Goal: Task Accomplishment & Management: Complete application form

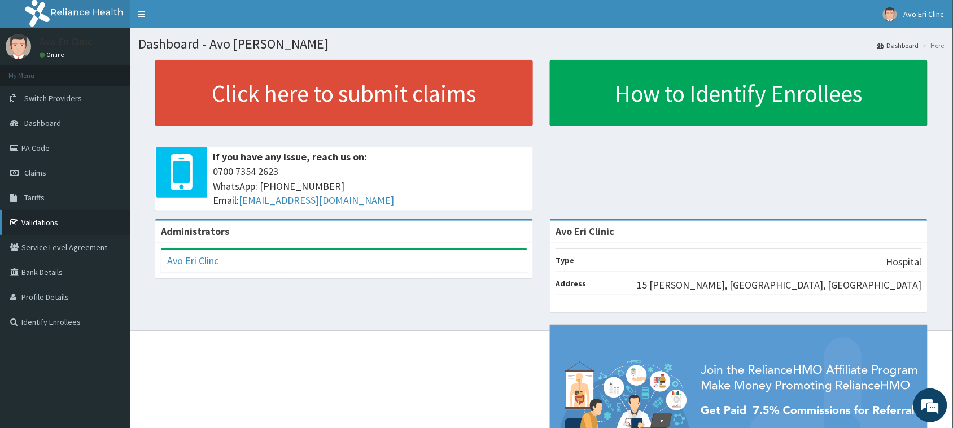
click at [37, 212] on link "Validations" at bounding box center [65, 222] width 130 height 25
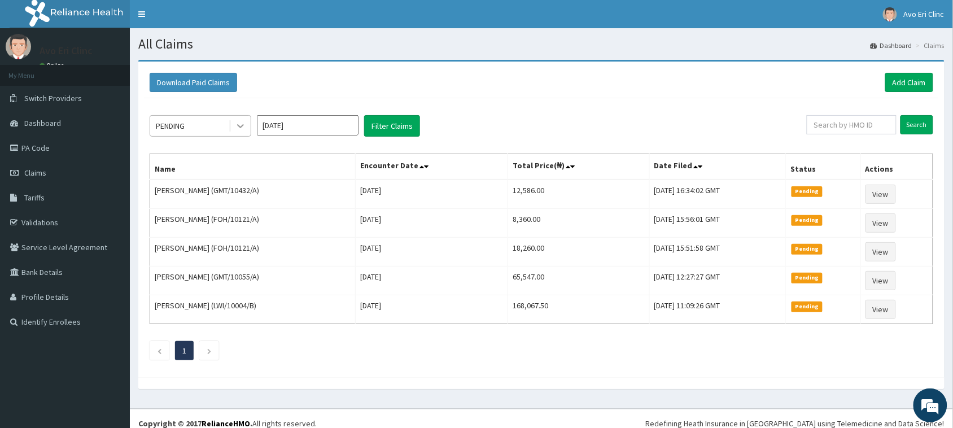
click at [246, 122] on icon at bounding box center [240, 125] width 11 height 11
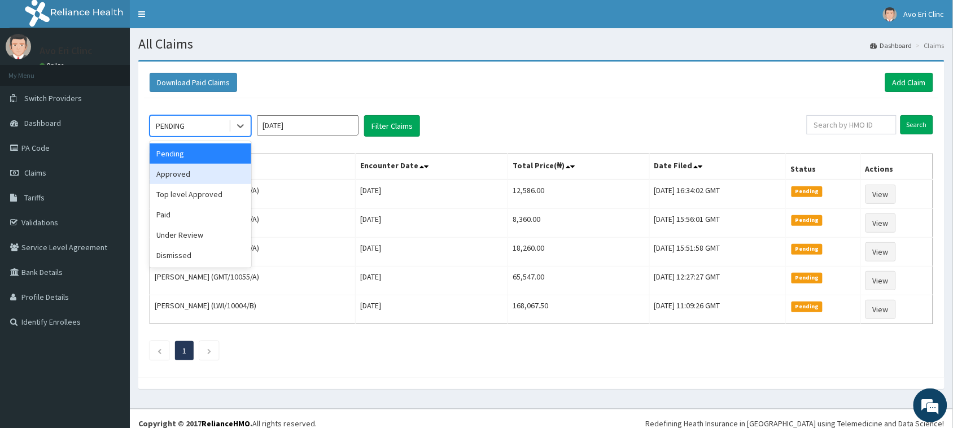
click at [204, 173] on div "Approved" at bounding box center [201, 174] width 102 height 20
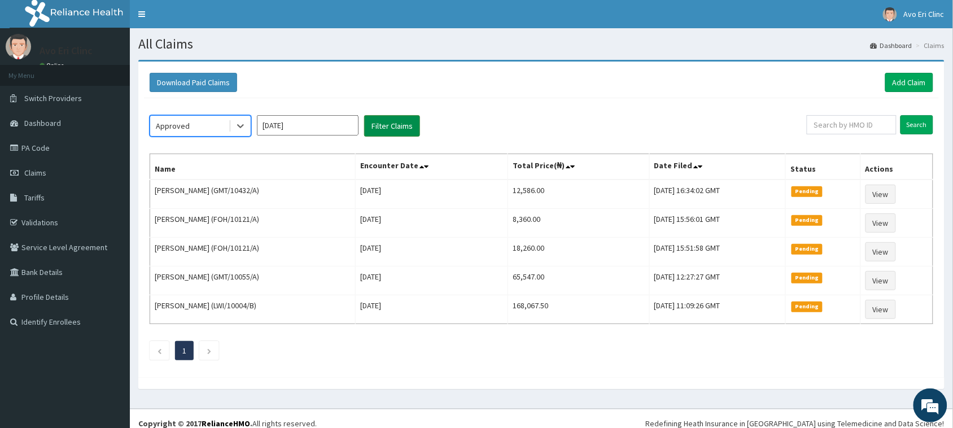
click at [374, 128] on button "Filter Claims" at bounding box center [392, 125] width 56 height 21
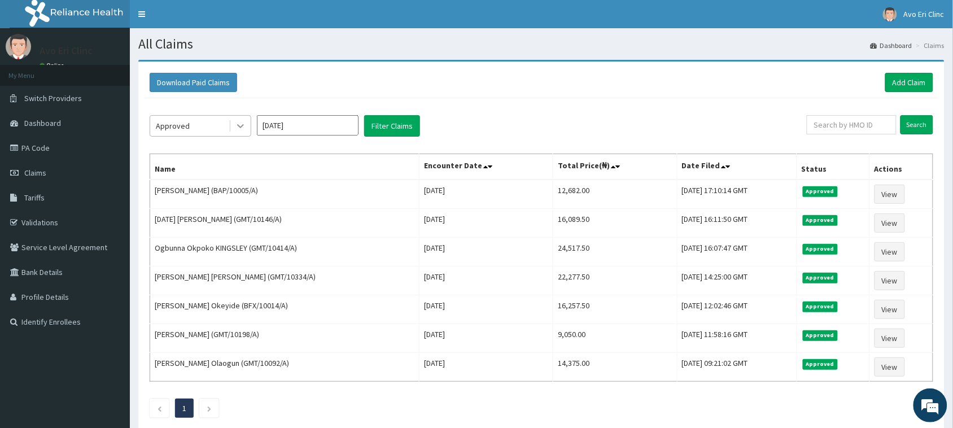
click at [240, 119] on div at bounding box center [240, 126] width 20 height 20
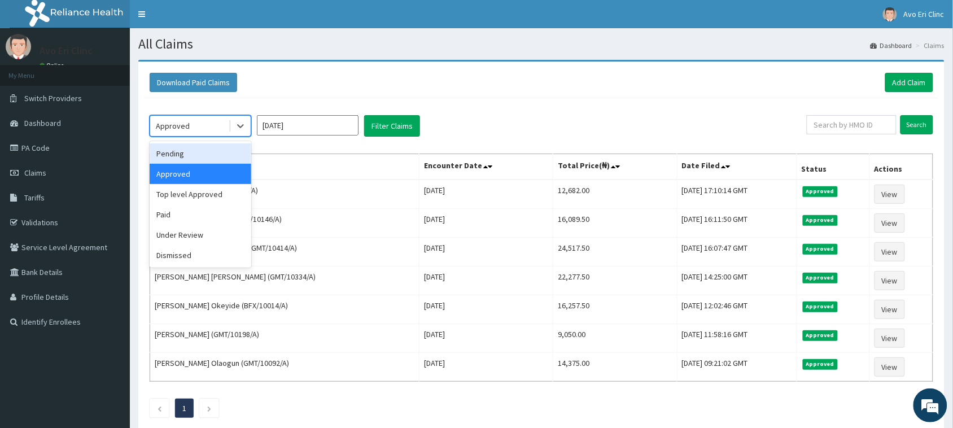
click at [223, 142] on div "Pending Approved Top level Approved Paid Under Review Dismissed" at bounding box center [201, 204] width 102 height 126
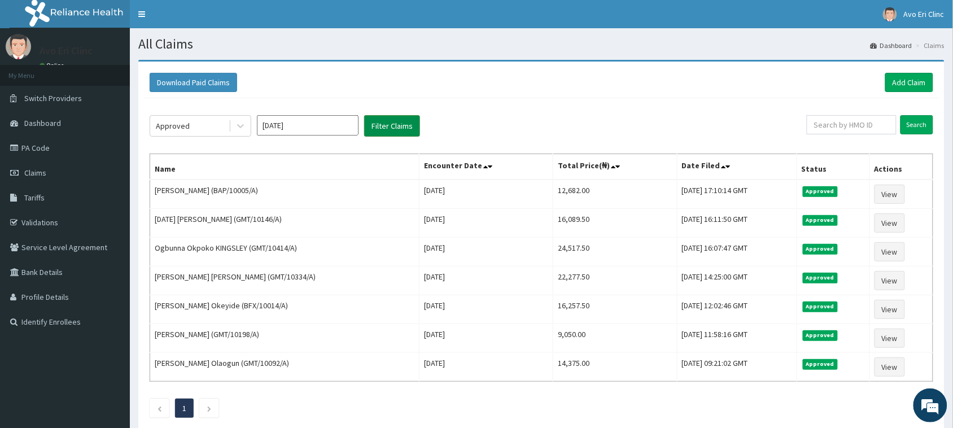
click at [383, 120] on button "Filter Claims" at bounding box center [392, 125] width 56 height 21
click at [383, 121] on button "Filter Claims" at bounding box center [392, 125] width 56 height 21
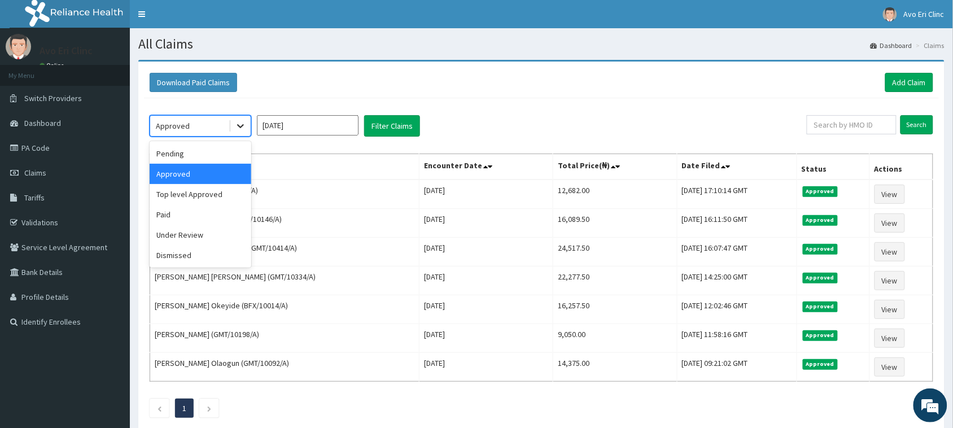
click at [233, 126] on div at bounding box center [240, 126] width 20 height 20
click at [237, 159] on div "Pending" at bounding box center [201, 153] width 102 height 20
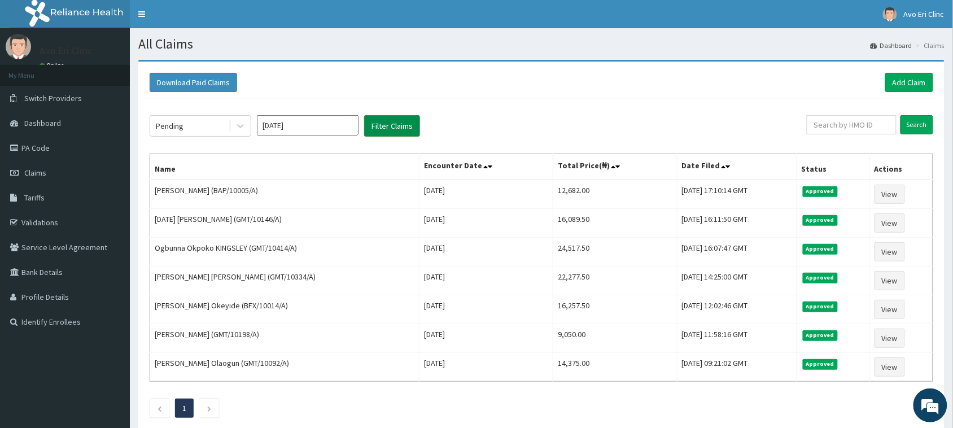
click at [400, 122] on button "Filter Claims" at bounding box center [392, 125] width 56 height 21
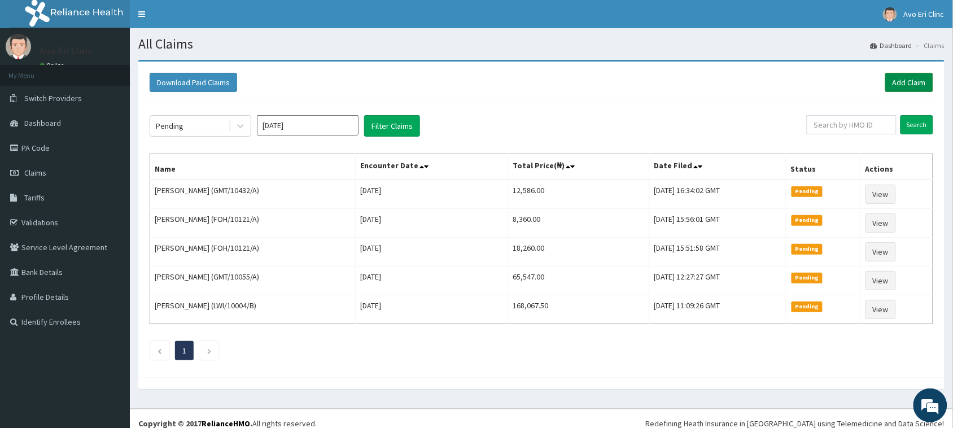
click at [892, 85] on link "Add Claim" at bounding box center [909, 82] width 48 height 19
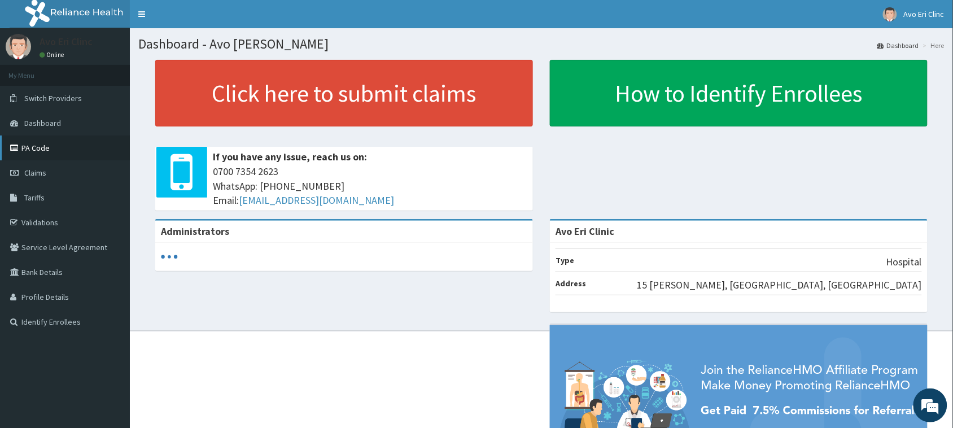
click at [49, 145] on link "PA Code" at bounding box center [65, 147] width 130 height 25
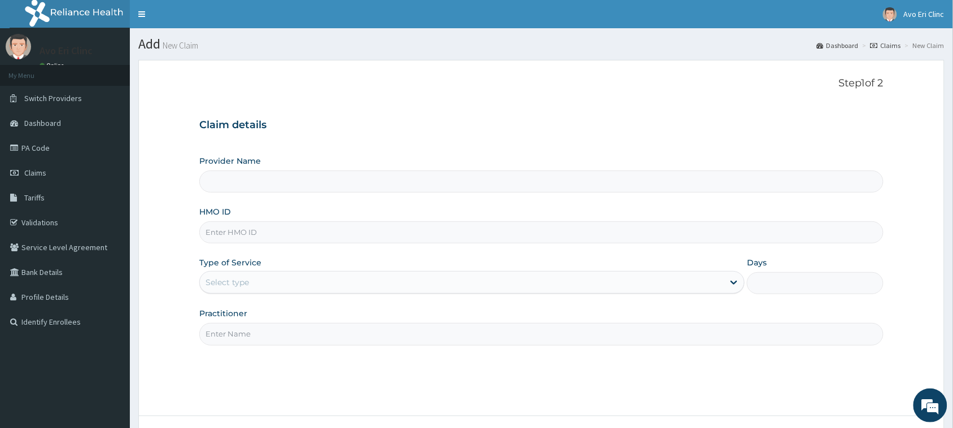
type input "Avo Eri Clinic"
paste input "AGO/10090/A"
type input "AGO/10090/A"
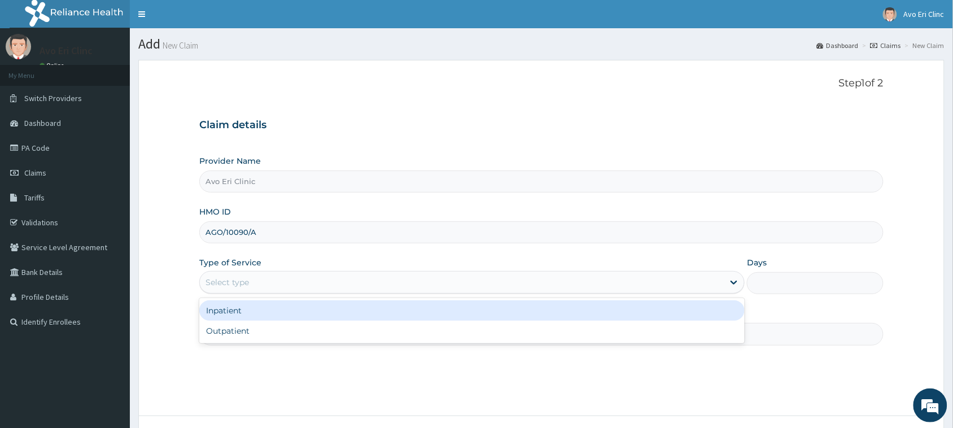
click at [232, 285] on div "Select type" at bounding box center [226, 282] width 43 height 11
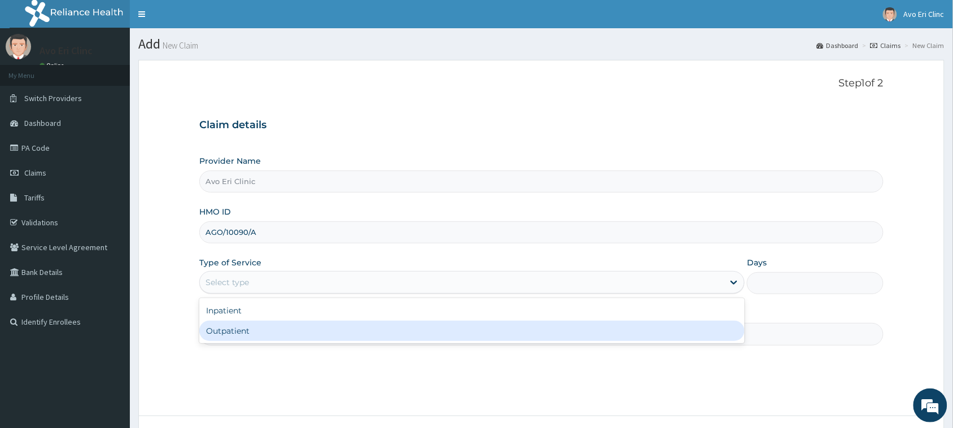
click at [238, 327] on div "Outpatient" at bounding box center [471, 331] width 545 height 20
type input "1"
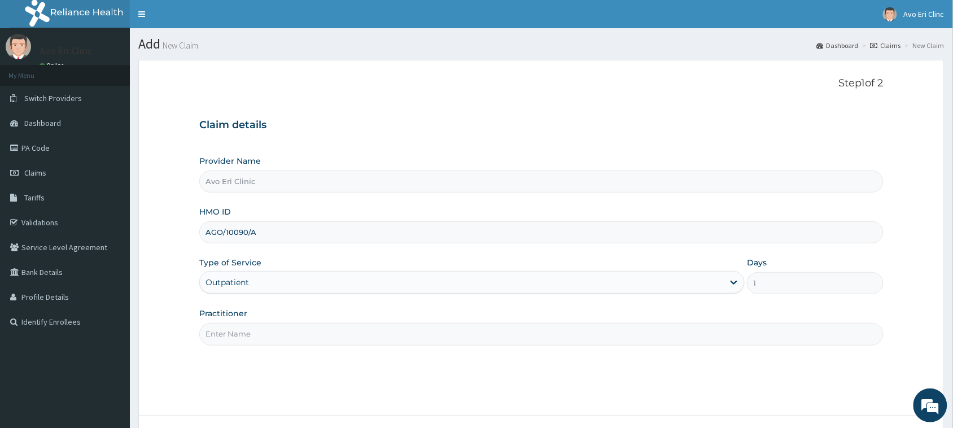
click at [238, 327] on input "Practitioner" at bounding box center [541, 334] width 684 height 22
type input "DR JOY"
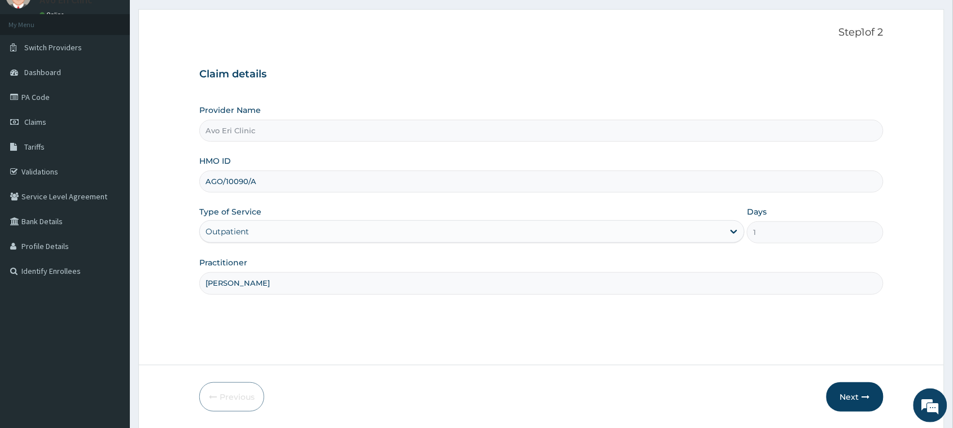
scroll to position [89, 0]
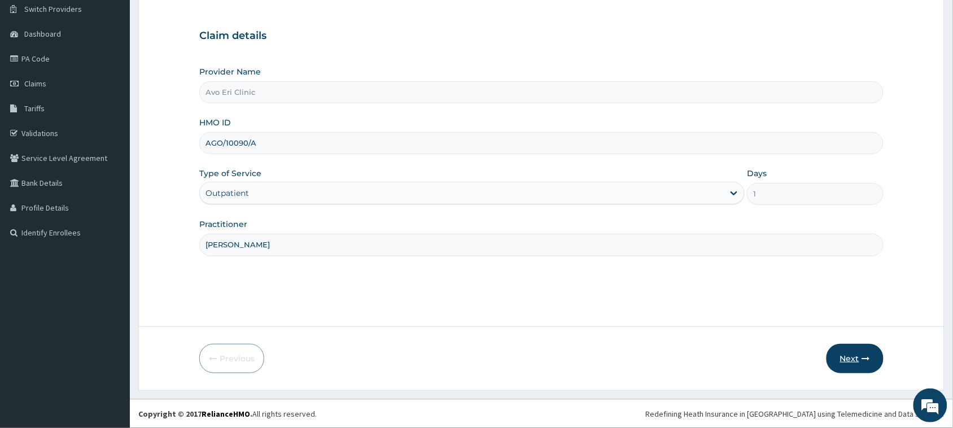
click at [861, 351] on button "Next" at bounding box center [854, 358] width 57 height 29
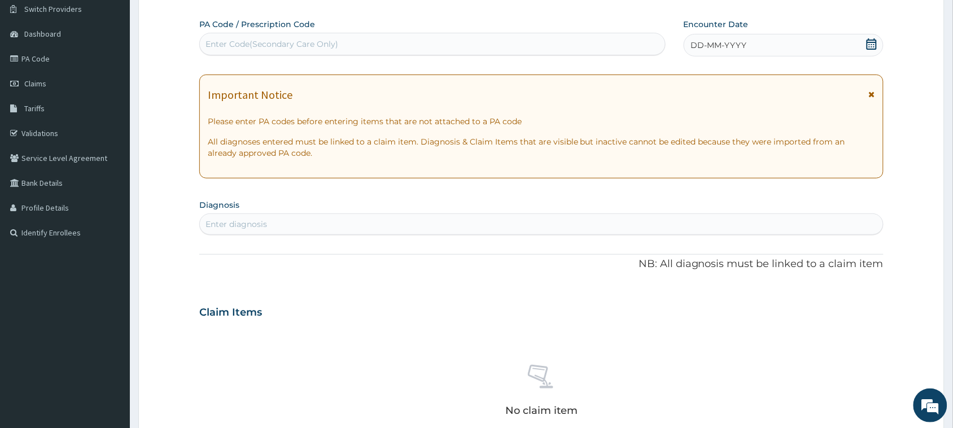
drag, startPoint x: 497, startPoint y: 45, endPoint x: 506, endPoint y: 27, distance: 19.9
click at [491, 37] on div "Enter Code(Secondary Care Only)" at bounding box center [432, 44] width 465 height 18
paste input "PA/7E1F46"
type input "PA/7E1F46"
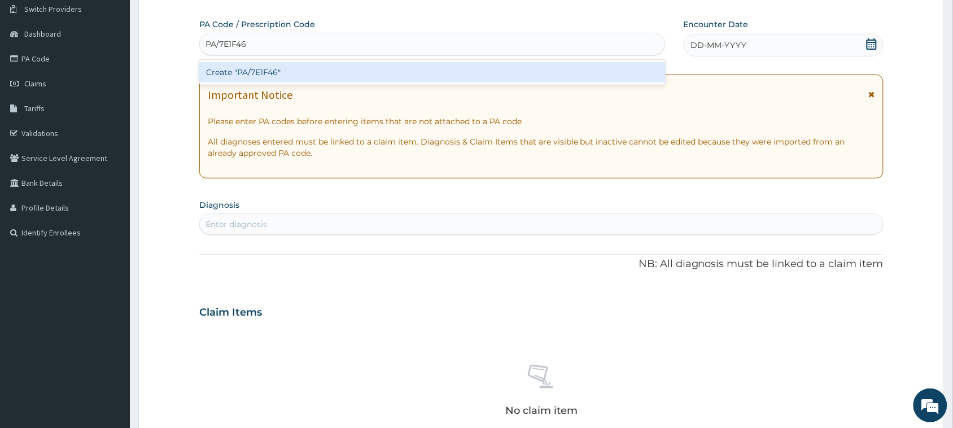
click at [541, 75] on div "Create "PA/7E1F46"" at bounding box center [432, 72] width 466 height 20
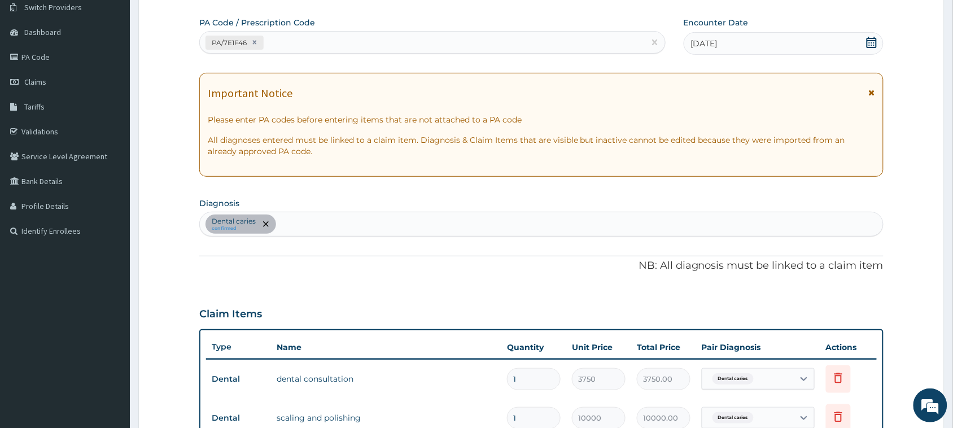
scroll to position [161, 0]
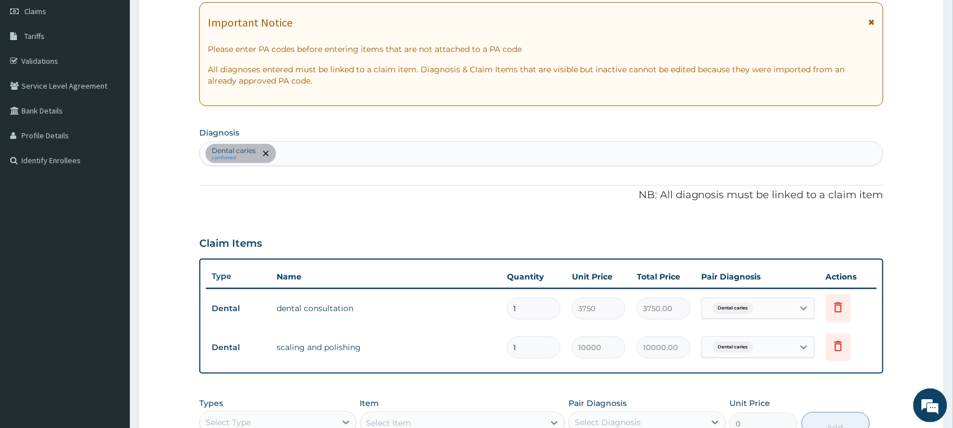
click at [370, 154] on div "Dental caries confirmed" at bounding box center [541, 154] width 683 height 24
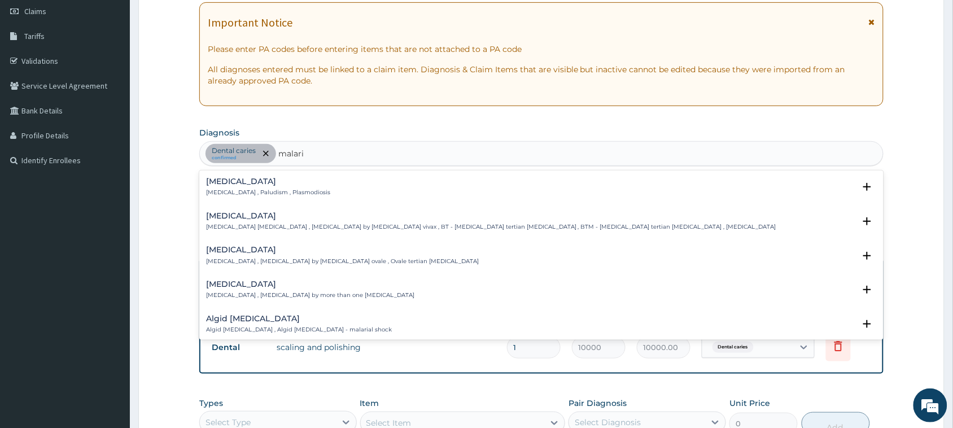
type input "malaria"
click at [250, 182] on h4 "Malaria" at bounding box center [268, 181] width 124 height 8
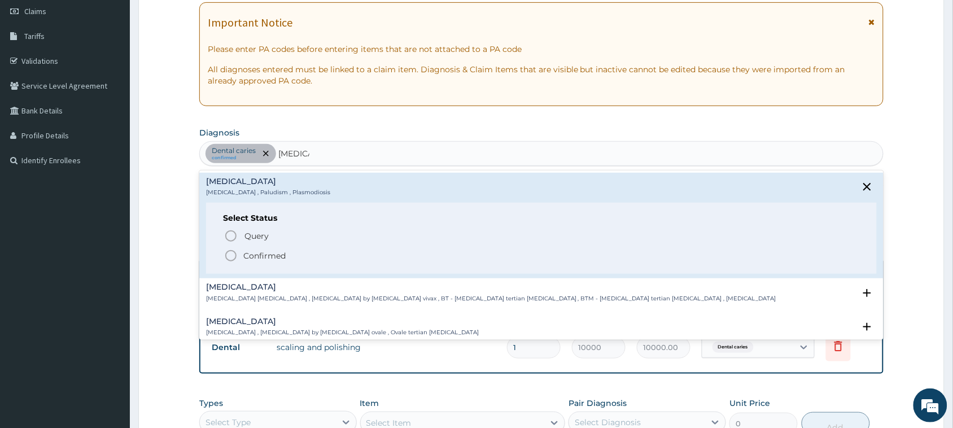
click at [259, 256] on p "Confirmed" at bounding box center [264, 255] width 42 height 11
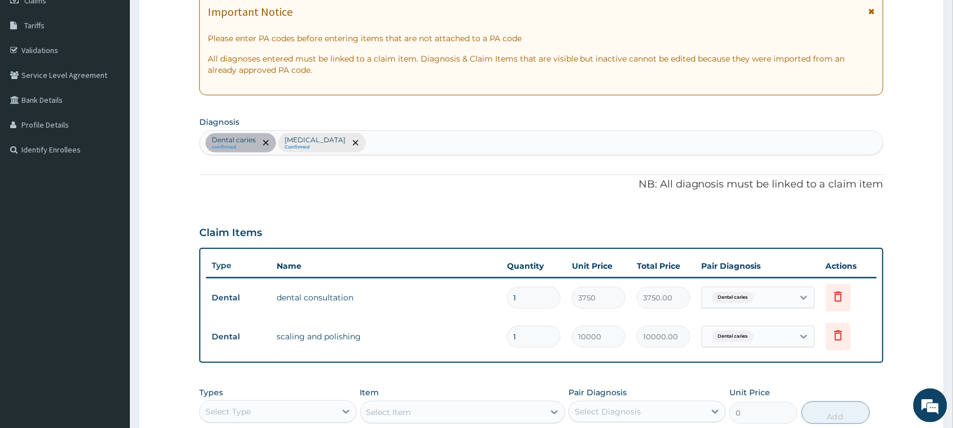
scroll to position [370, 0]
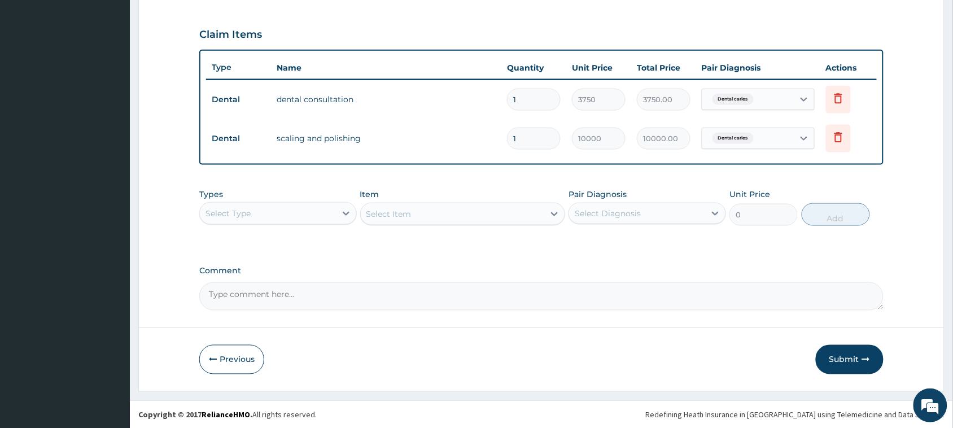
click at [311, 209] on div "Select Type" at bounding box center [268, 213] width 136 height 18
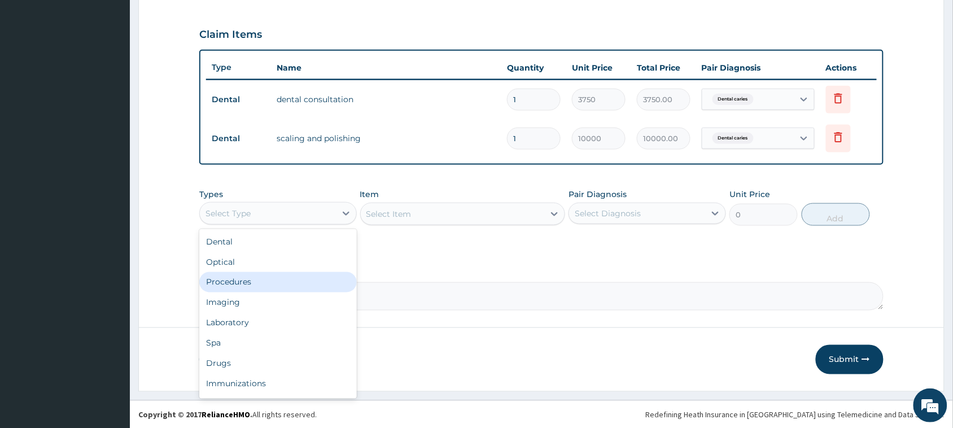
click at [283, 281] on div "Procedures" at bounding box center [277, 282] width 157 height 20
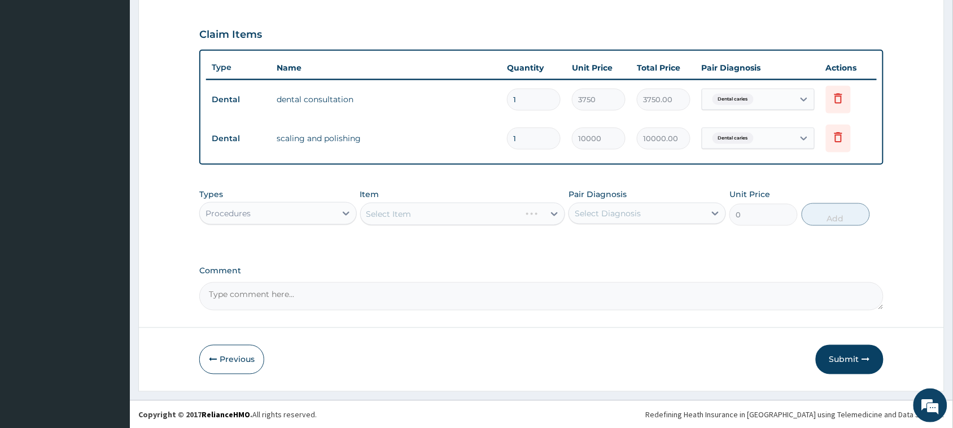
click at [642, 209] on div "Select Diagnosis" at bounding box center [637, 213] width 136 height 18
click at [633, 246] on div "Dental caries" at bounding box center [646, 242] width 157 height 23
checkbox input "true"
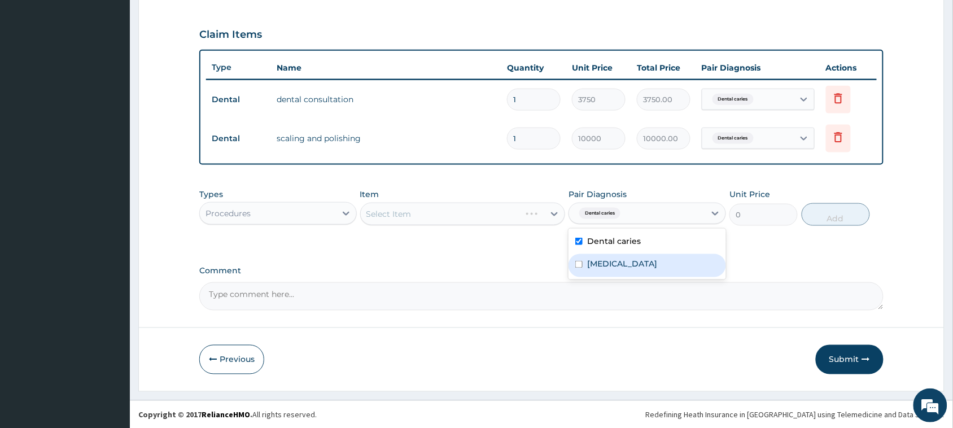
drag, startPoint x: 628, startPoint y: 266, endPoint x: 352, endPoint y: 6, distance: 379.4
click at [627, 266] on div "Malaria" at bounding box center [646, 265] width 157 height 23
checkbox input "true"
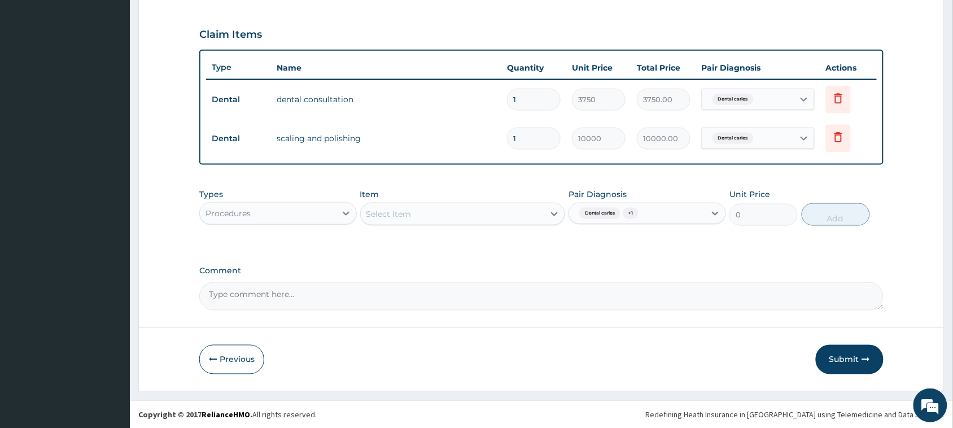
click at [432, 209] on div "Select Item" at bounding box center [453, 214] width 184 height 18
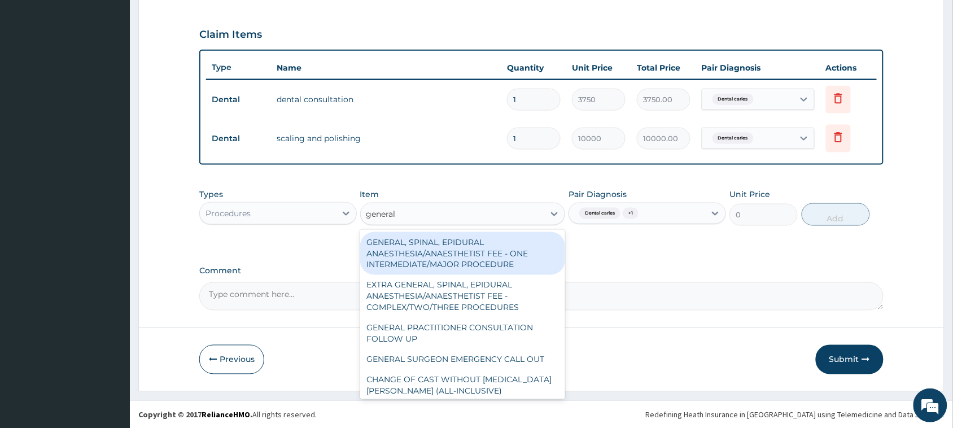
type input "general p"
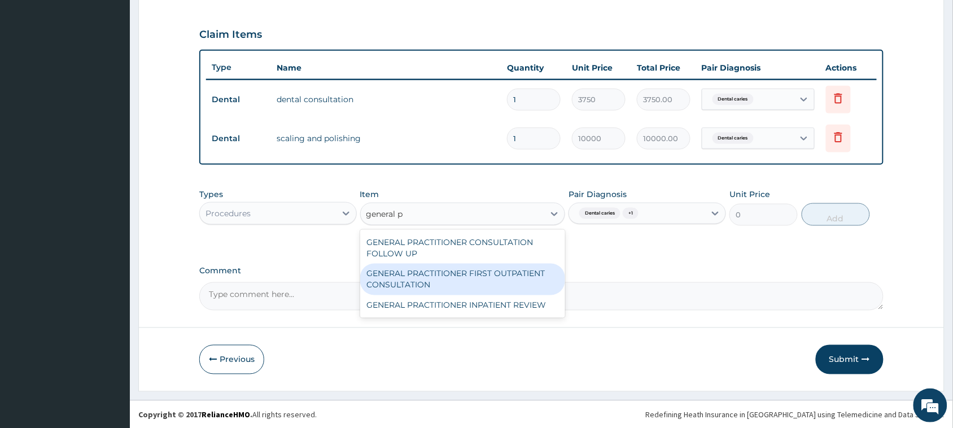
click at [384, 268] on div "GENERAL PRACTITIONER FIRST OUTPATIENT CONSULTATION" at bounding box center [462, 280] width 205 height 32
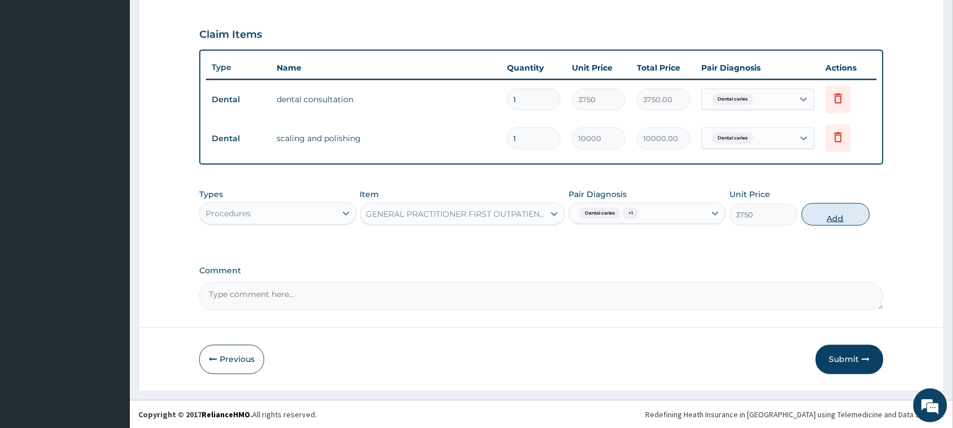
click at [838, 207] on button "Add" at bounding box center [836, 214] width 68 height 23
type input "0"
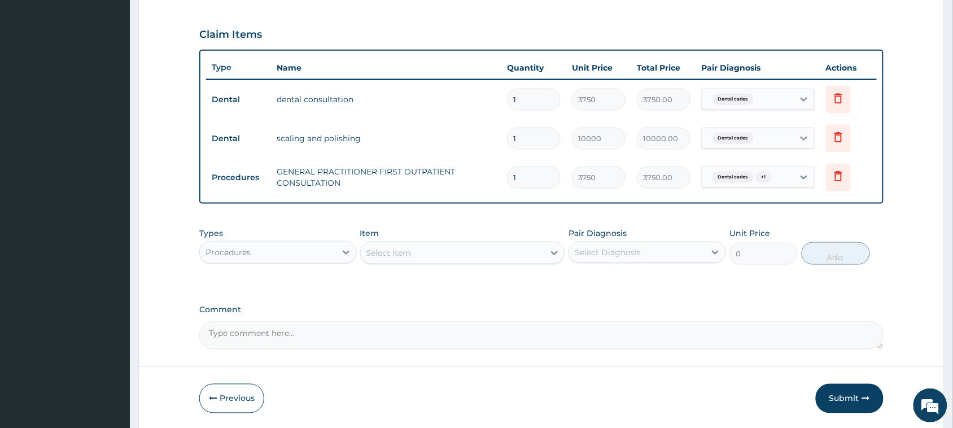
click at [305, 257] on div "Procedures" at bounding box center [268, 252] width 136 height 18
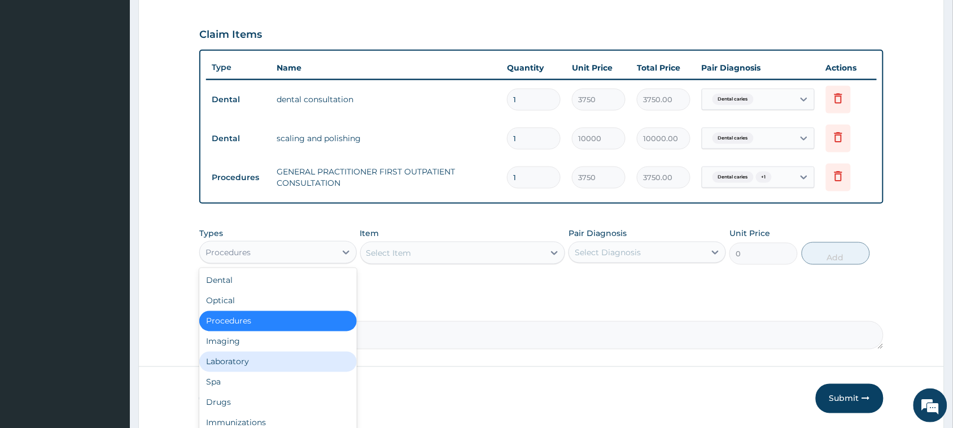
click at [269, 359] on div "Laboratory" at bounding box center [277, 362] width 157 height 20
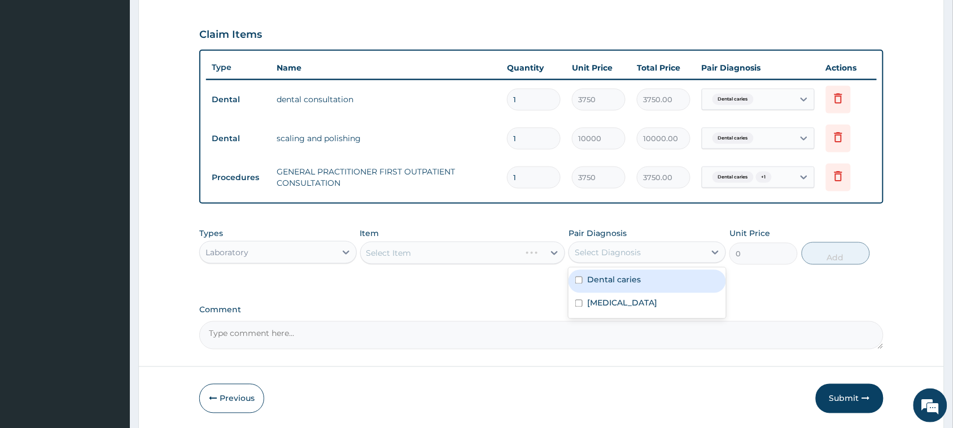
drag, startPoint x: 687, startPoint y: 249, endPoint x: 680, endPoint y: 269, distance: 20.9
click at [687, 248] on div "Select Diagnosis" at bounding box center [637, 252] width 136 height 18
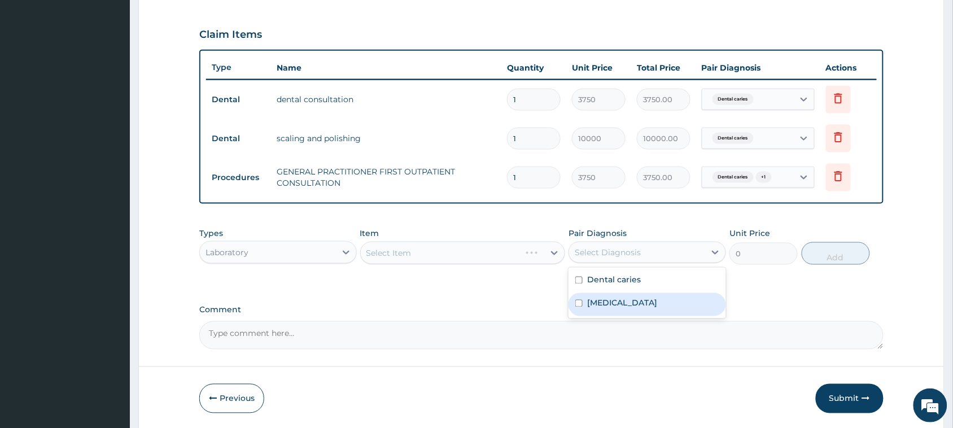
click at [664, 297] on div "Malaria" at bounding box center [646, 304] width 157 height 23
click at [614, 297] on label "Malaria" at bounding box center [622, 302] width 70 height 11
click at [584, 314] on div "Malaria" at bounding box center [646, 304] width 157 height 23
checkbox input "true"
click at [511, 258] on div "Select Item" at bounding box center [453, 253] width 184 height 18
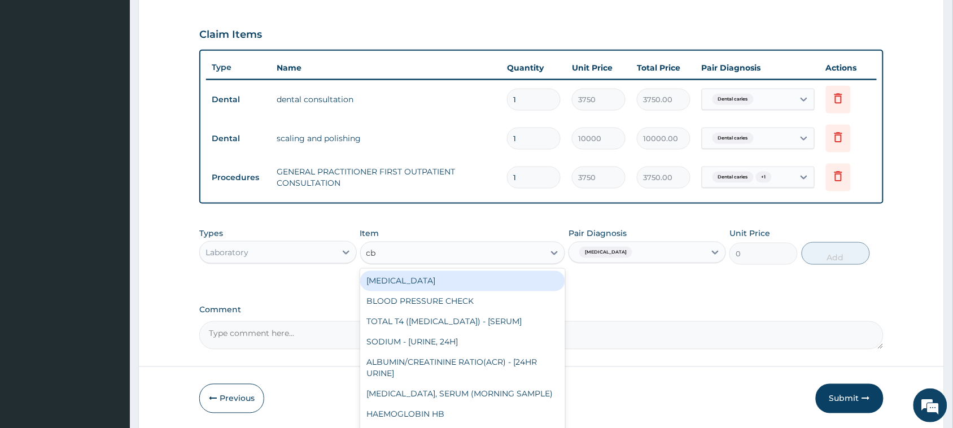
type input "cbc"
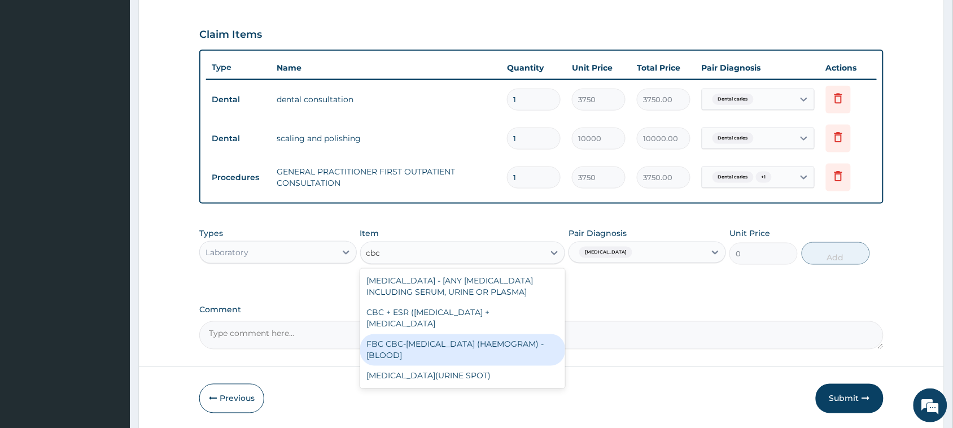
click at [466, 351] on div "FBC CBC-COMPLETE BLOOD COUNT (HAEMOGRAM) - [BLOOD]" at bounding box center [462, 350] width 205 height 32
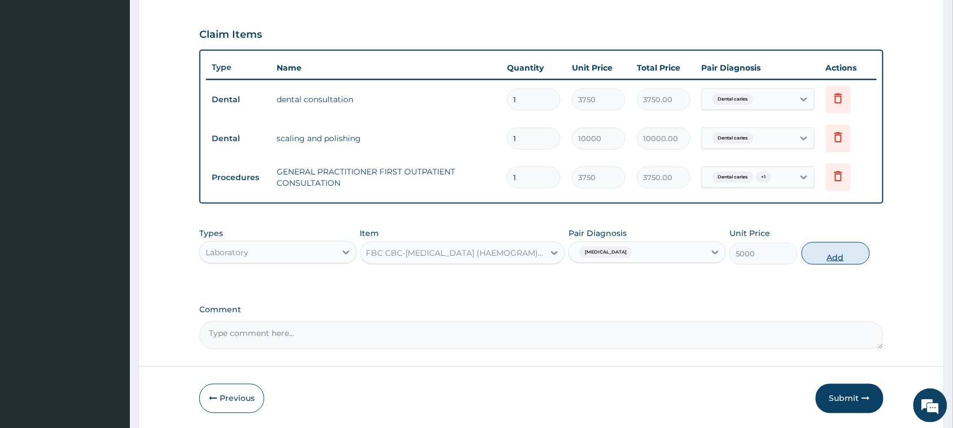
click at [852, 252] on button "Add" at bounding box center [836, 253] width 68 height 23
type input "0"
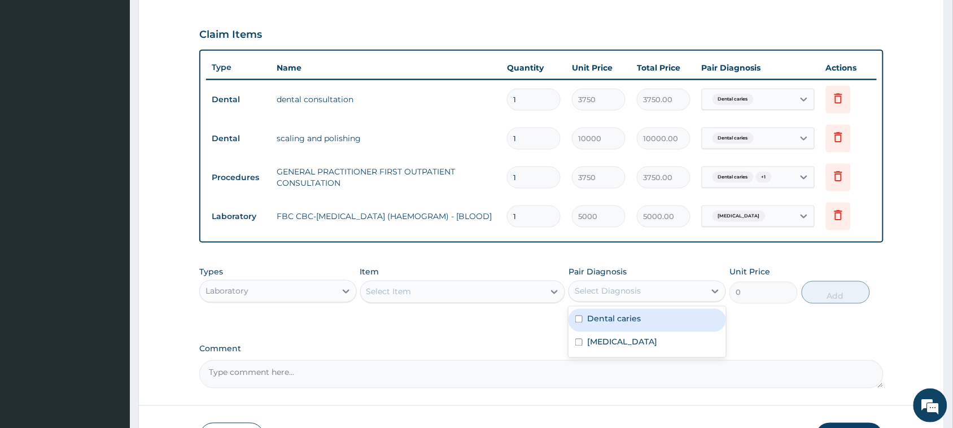
click at [661, 290] on div "Select Diagnosis" at bounding box center [637, 291] width 136 height 18
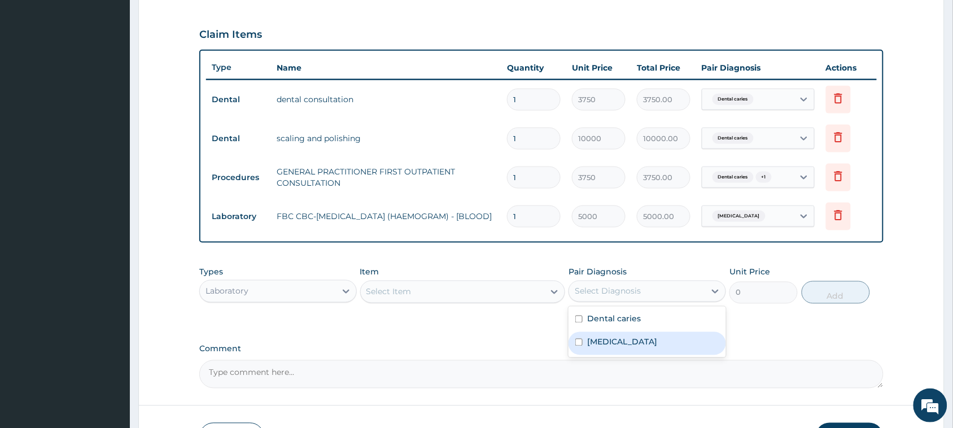
click at [644, 344] on div "Malaria" at bounding box center [646, 343] width 157 height 23
checkbox input "true"
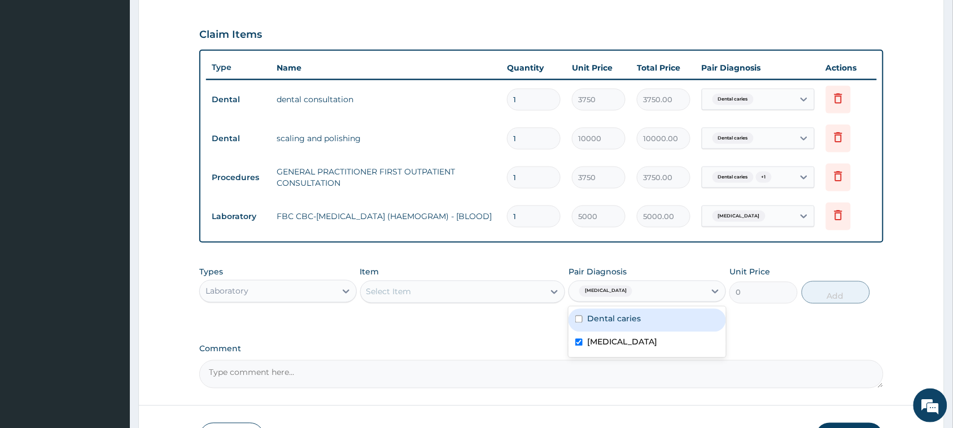
click at [525, 292] on div "Select Item" at bounding box center [453, 292] width 184 height 18
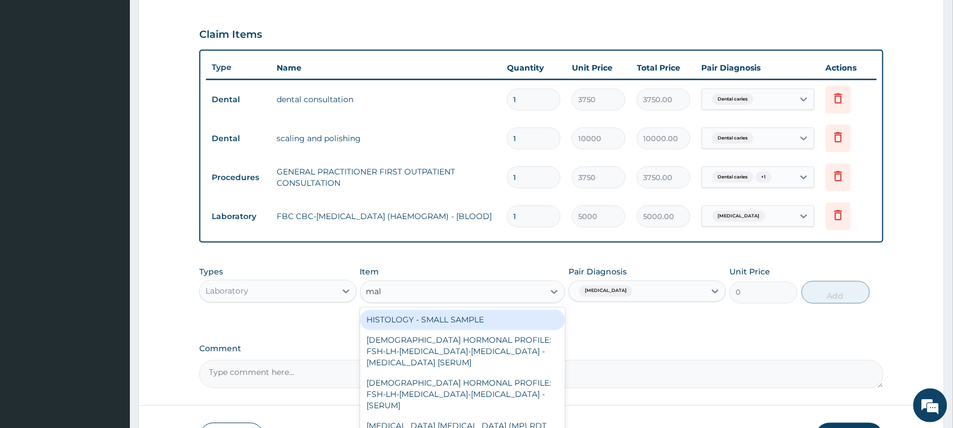
type input "mala"
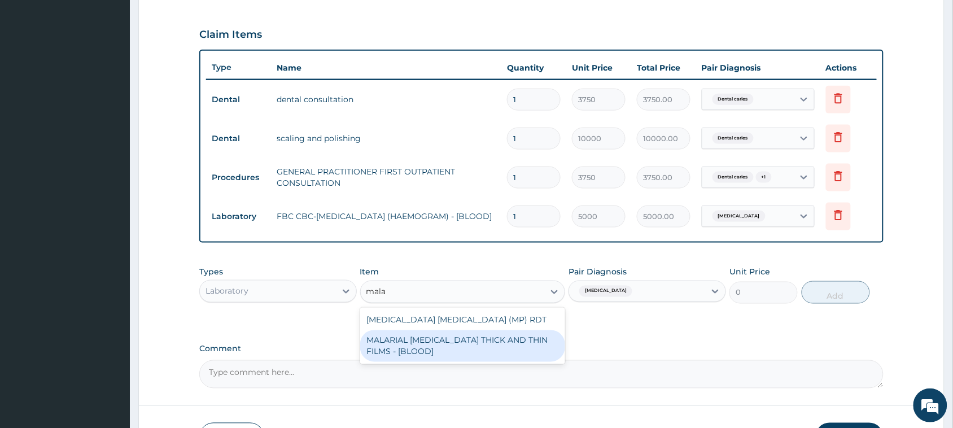
click at [493, 333] on div "MALARIAL PARASITE THICK AND THIN FILMS - [BLOOD]" at bounding box center [462, 346] width 205 height 32
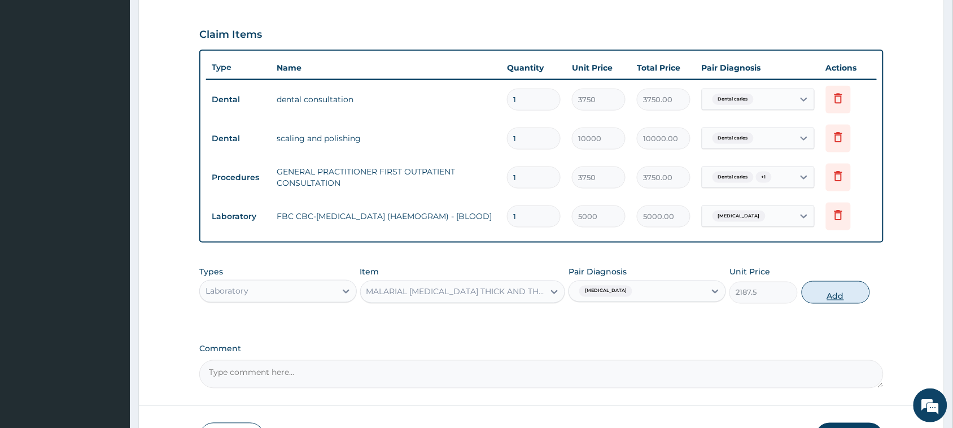
click at [808, 285] on button "Add" at bounding box center [836, 292] width 68 height 23
type input "0"
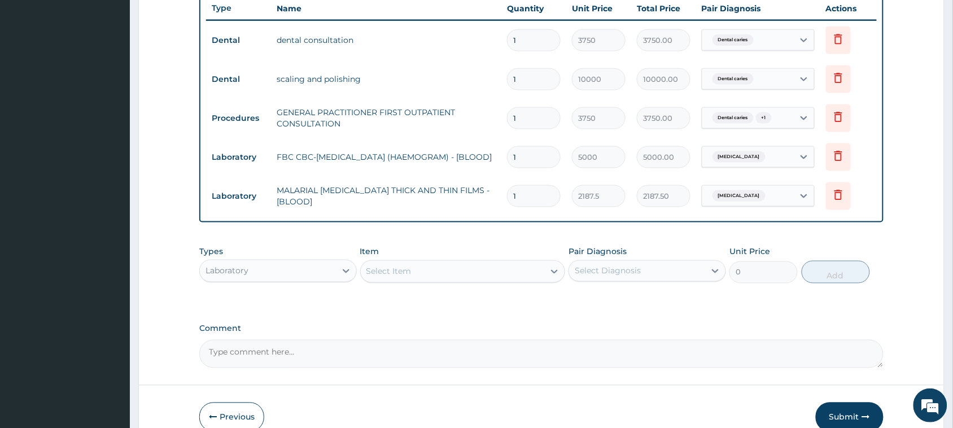
scroll to position [487, 0]
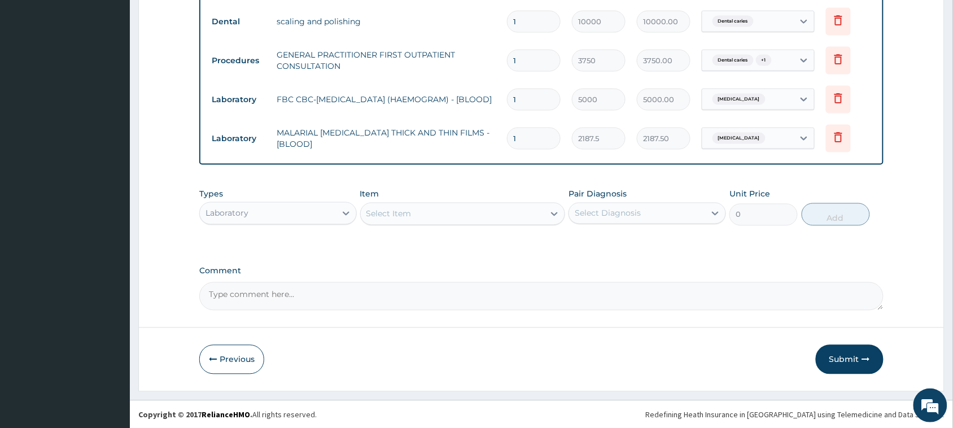
click at [333, 205] on div "Laboratory" at bounding box center [268, 213] width 136 height 18
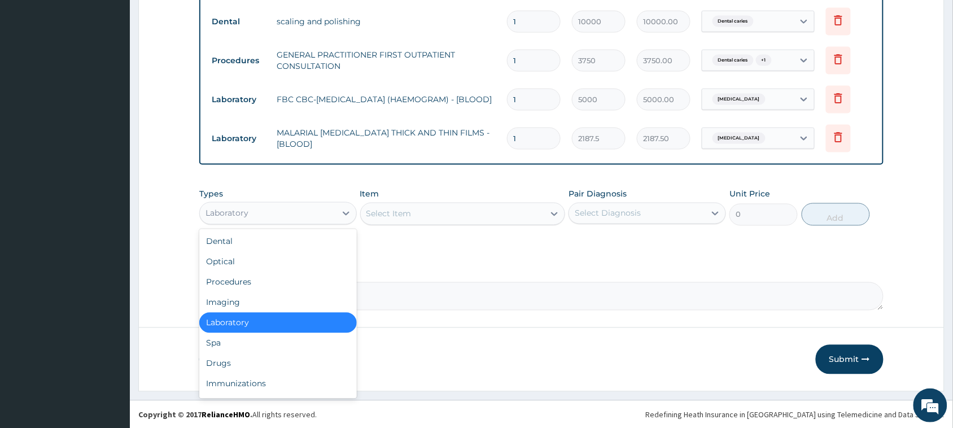
scroll to position [38, 0]
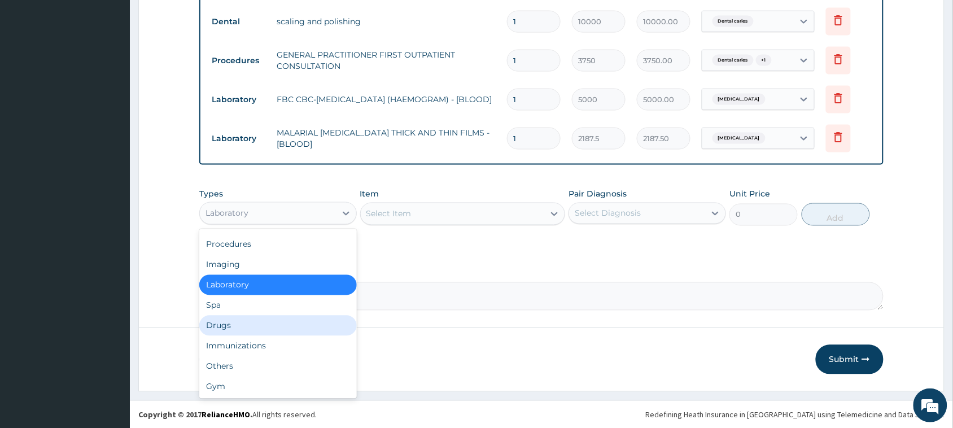
click at [247, 333] on div "Drugs" at bounding box center [277, 326] width 157 height 20
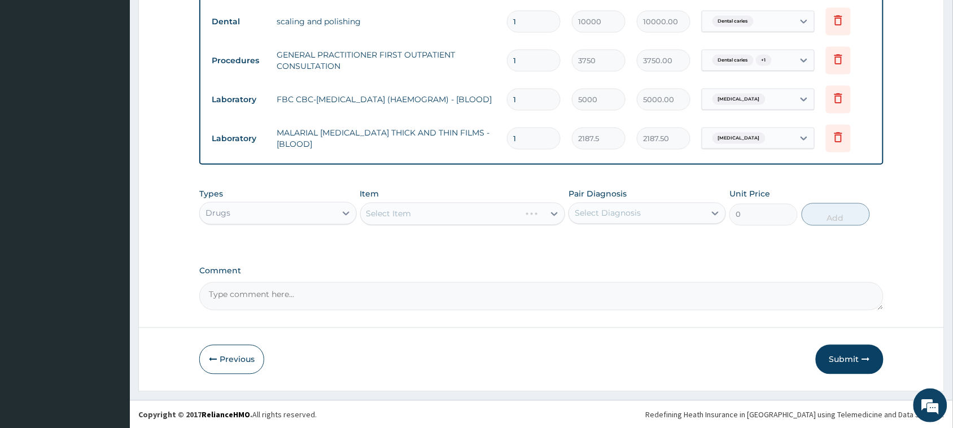
click at [695, 195] on div "Pair Diagnosis Select Diagnosis" at bounding box center [646, 207] width 157 height 37
click at [684, 215] on div "Select Diagnosis" at bounding box center [637, 213] width 136 height 18
click at [645, 271] on div "Malaria" at bounding box center [646, 265] width 157 height 23
checkbox input "true"
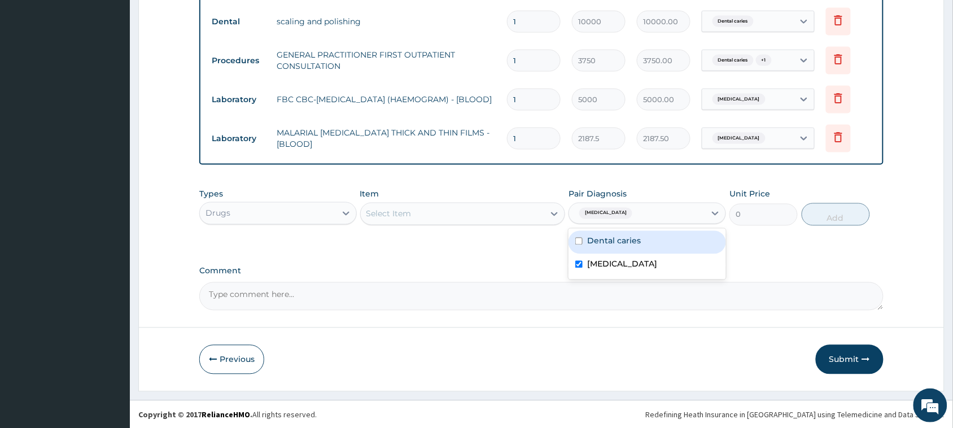
click at [520, 209] on div "Select Item" at bounding box center [453, 214] width 184 height 18
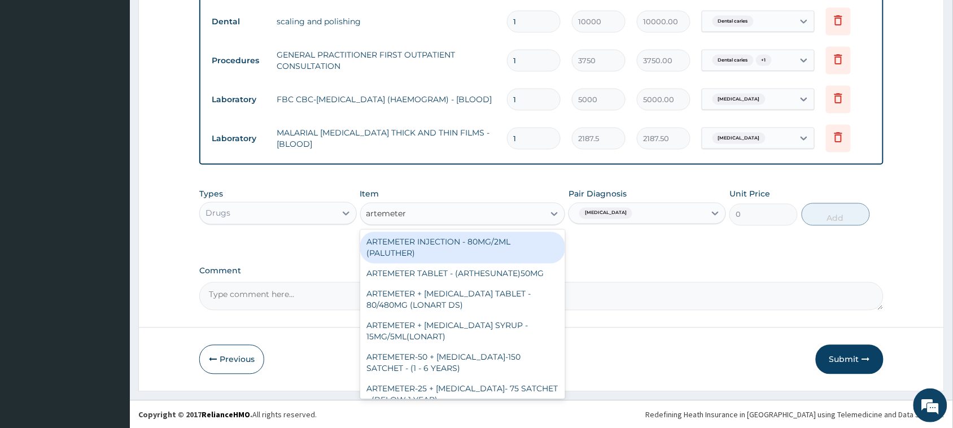
type input "artemeter i"
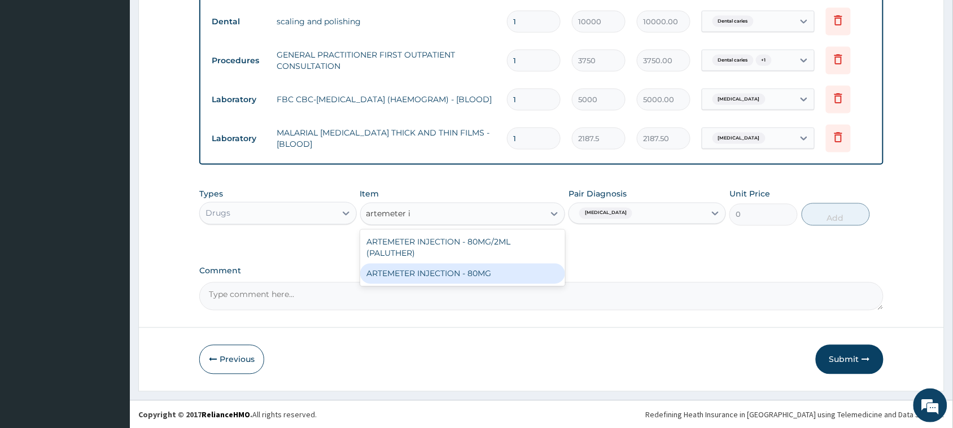
click at [483, 270] on div "ARTEMETER INJECTION - 80MG" at bounding box center [462, 274] width 205 height 20
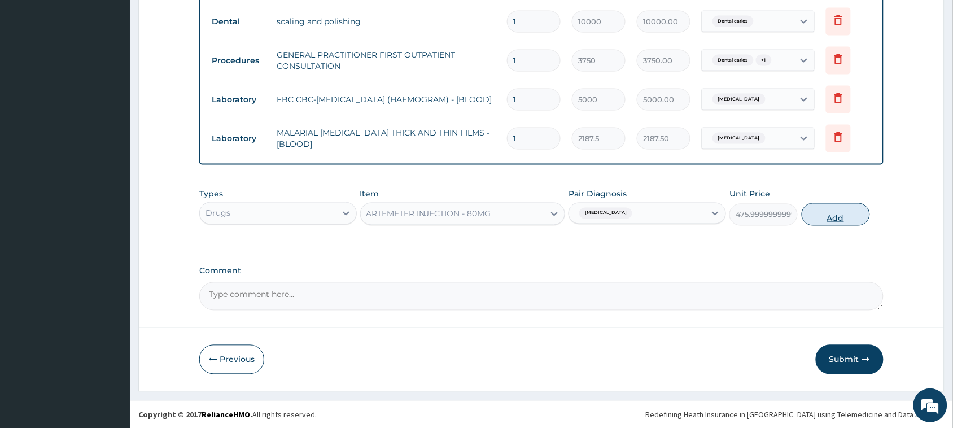
click at [813, 212] on button "Add" at bounding box center [836, 214] width 68 height 23
type input "0"
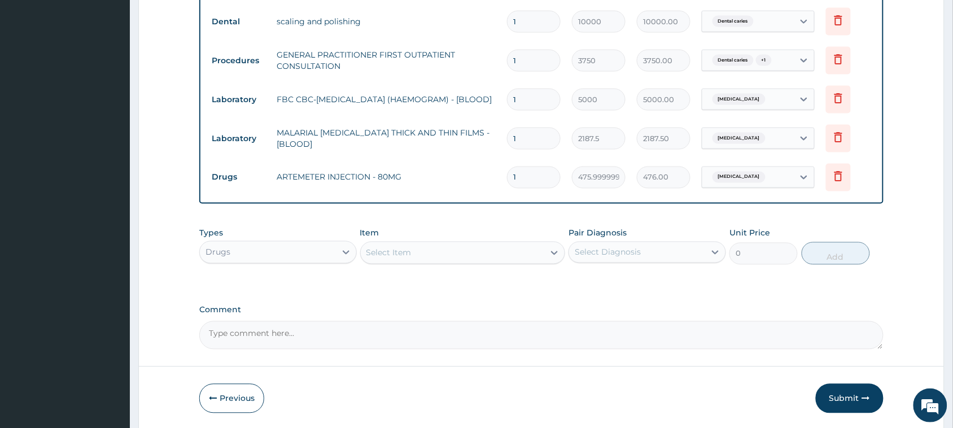
type input "2"
type input "952.00"
click at [448, 249] on div "Select Item" at bounding box center [453, 253] width 184 height 18
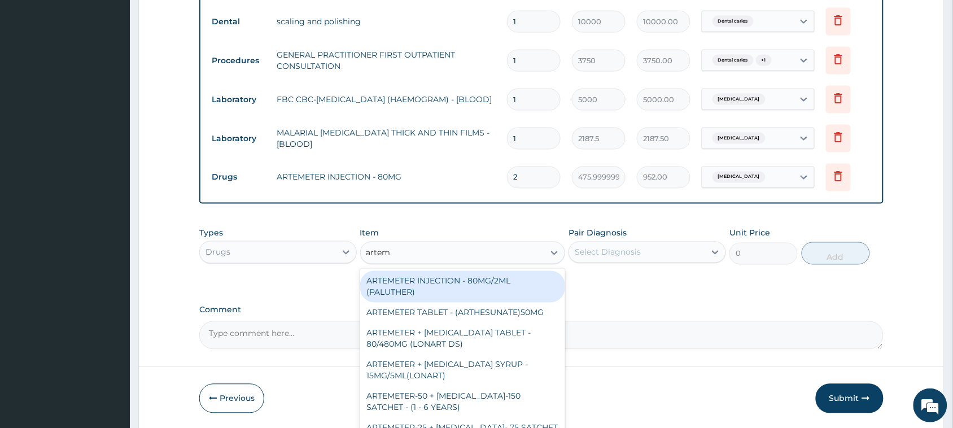
type input "arteme"
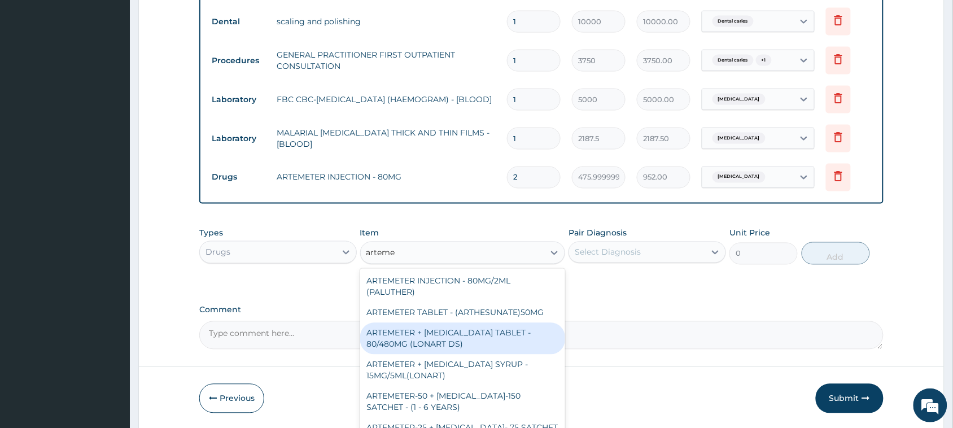
drag, startPoint x: 427, startPoint y: 326, endPoint x: 415, endPoint y: 331, distance: 13.2
click at [427, 328] on div "ARTEMETER + LUMEFANTRINE TABLET - 80/480MG (LONART DS)" at bounding box center [462, 339] width 205 height 32
type input "588"
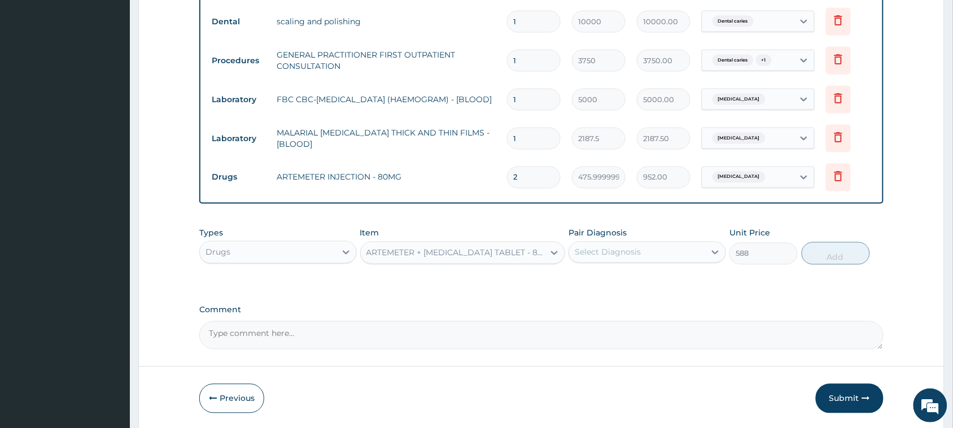
click at [583, 249] on div "Select Diagnosis" at bounding box center [608, 252] width 66 height 11
click at [607, 315] on div "Dental caries Malaria" at bounding box center [646, 293] width 157 height 51
click at [607, 306] on label "Malaria" at bounding box center [622, 302] width 70 height 11
checkbox input "true"
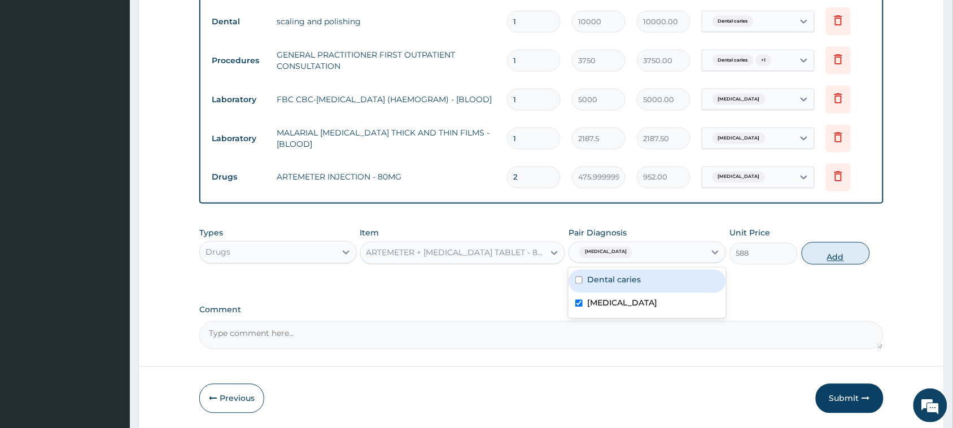
click at [834, 256] on button "Add" at bounding box center [836, 253] width 68 height 23
type input "0"
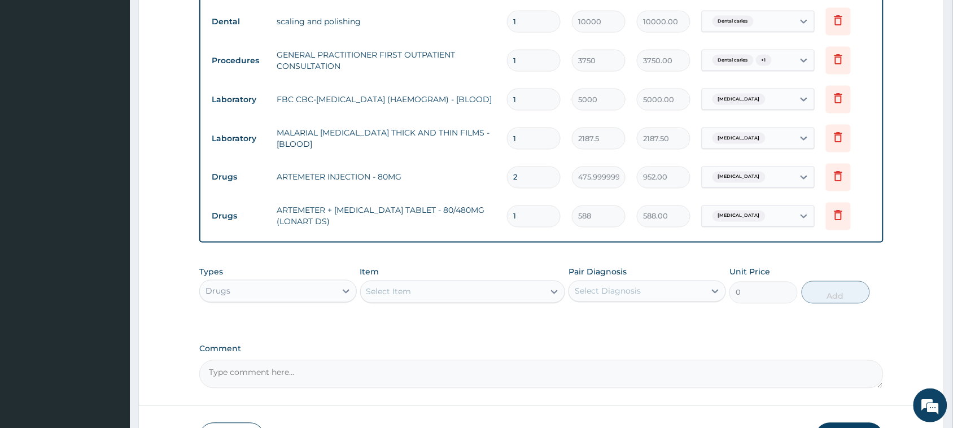
type input "0.00"
type input "6"
type input "3528.00"
type input "6"
drag, startPoint x: 401, startPoint y: 295, endPoint x: 397, endPoint y: 283, distance: 13.2
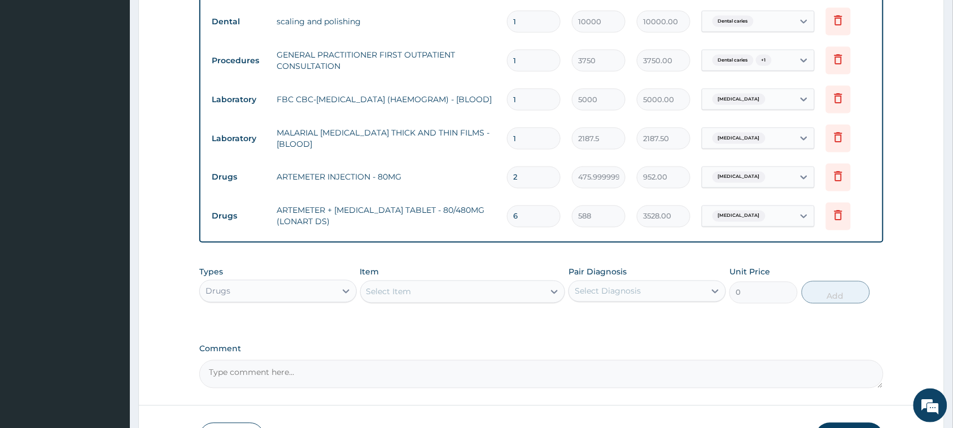
click at [402, 295] on div "Select Item" at bounding box center [388, 291] width 45 height 11
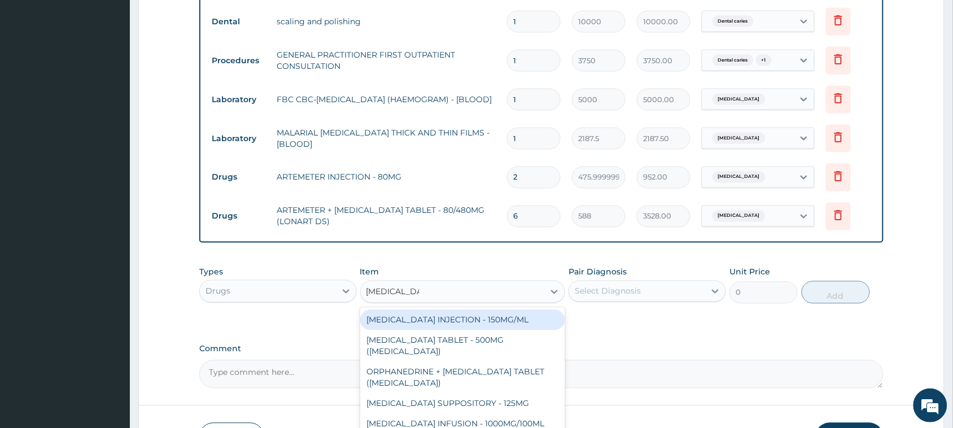
type input "paracetamol t"
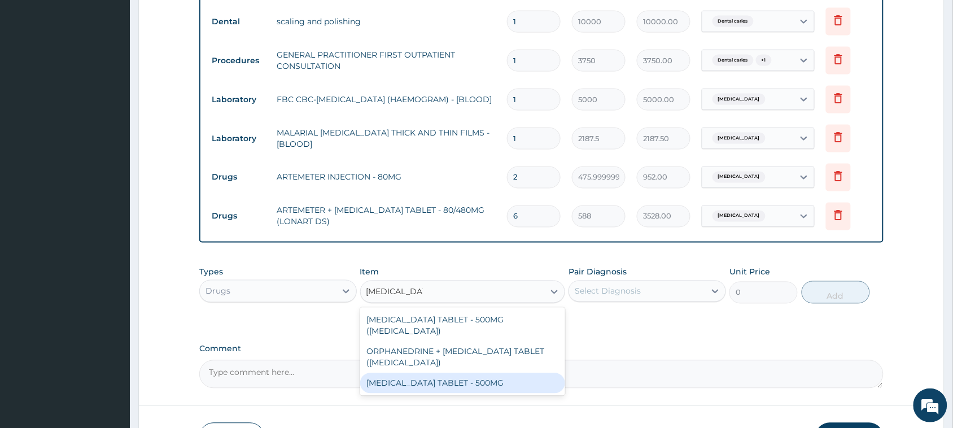
click at [408, 376] on div "PARACETAMOL TABLET - 500MG" at bounding box center [462, 383] width 205 height 20
type input "33.599999999999994"
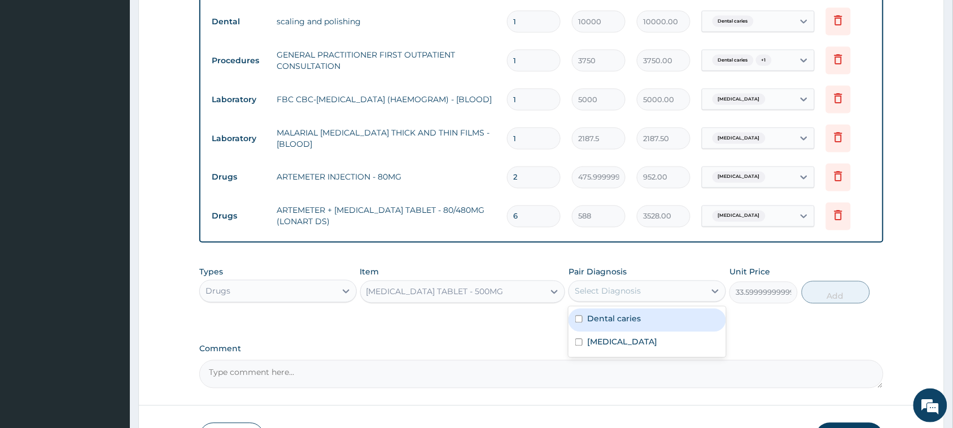
click at [700, 291] on div "Select Diagnosis" at bounding box center [637, 291] width 136 height 18
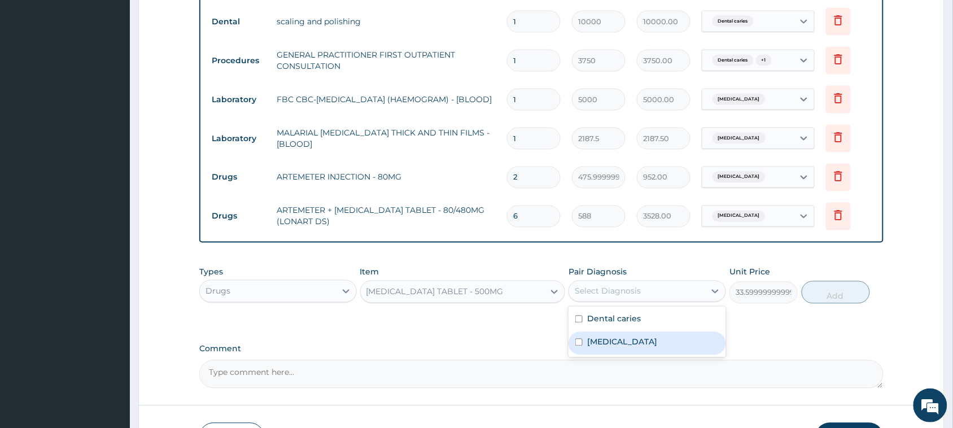
click at [650, 336] on div "Malaria" at bounding box center [646, 343] width 157 height 23
checkbox input "true"
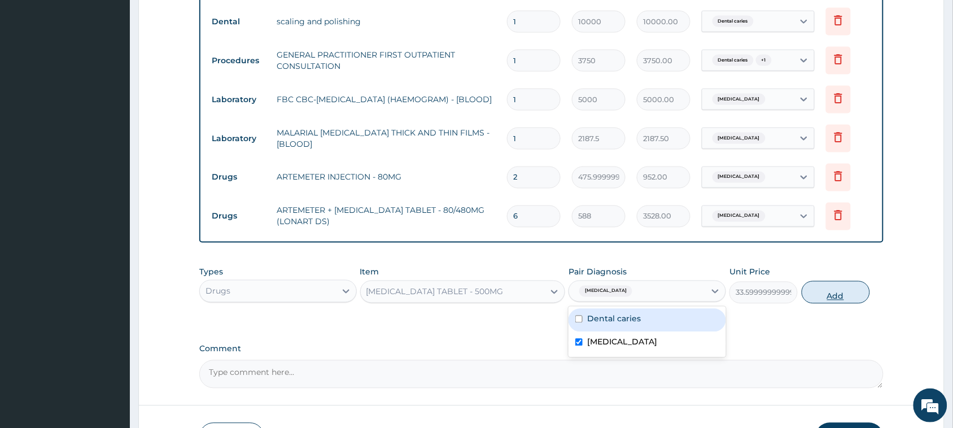
click at [823, 295] on button "Add" at bounding box center [836, 292] width 68 height 23
type input "0"
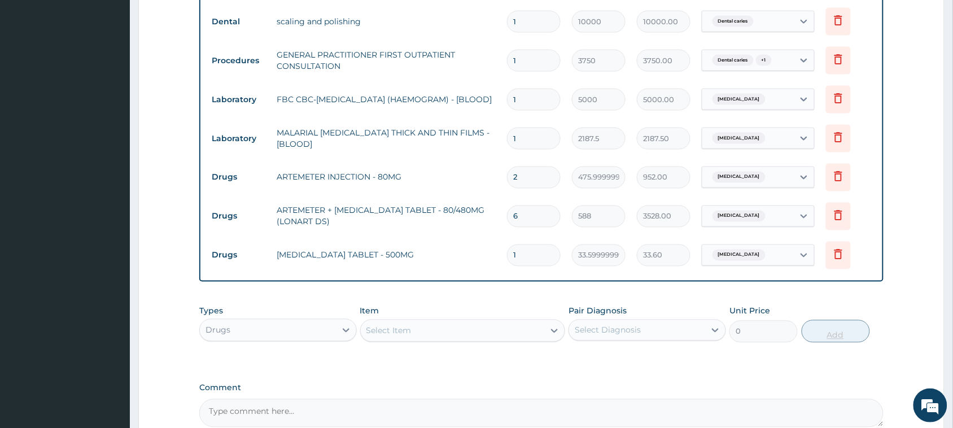
type input "0.00"
type input "2"
type input "67.20"
type input "20"
type input "672.00"
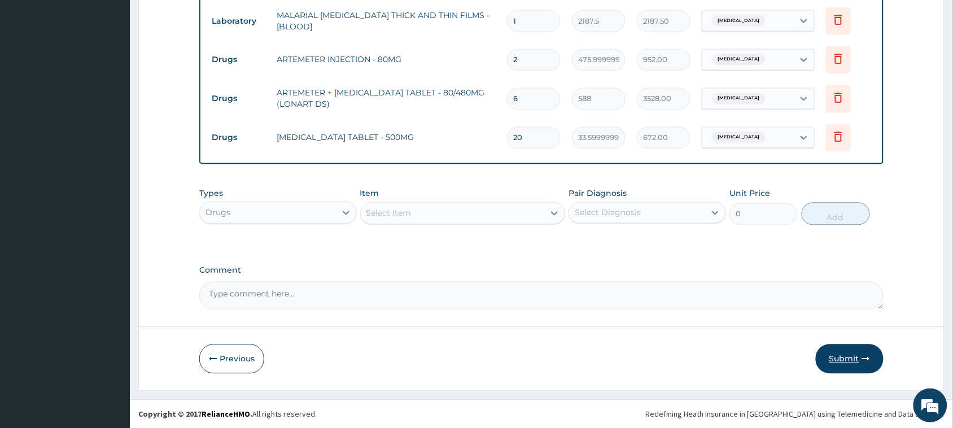
type input "20"
click at [877, 354] on button "Submit" at bounding box center [850, 358] width 68 height 29
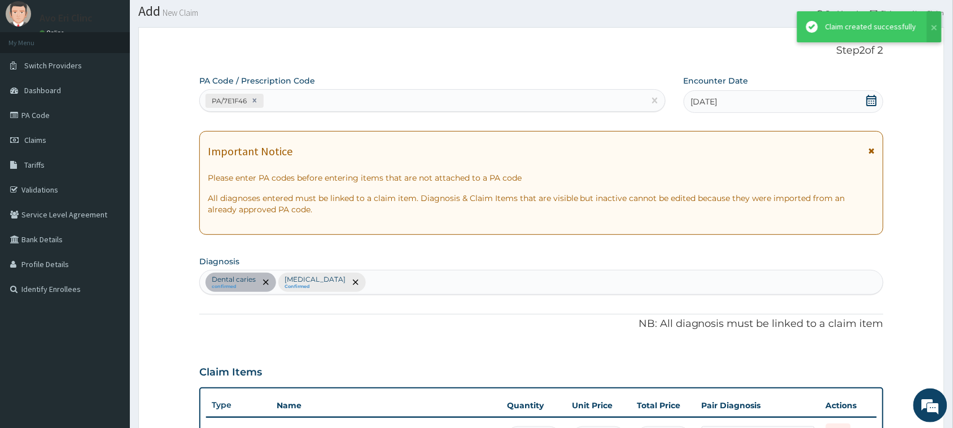
scroll to position [605, 0]
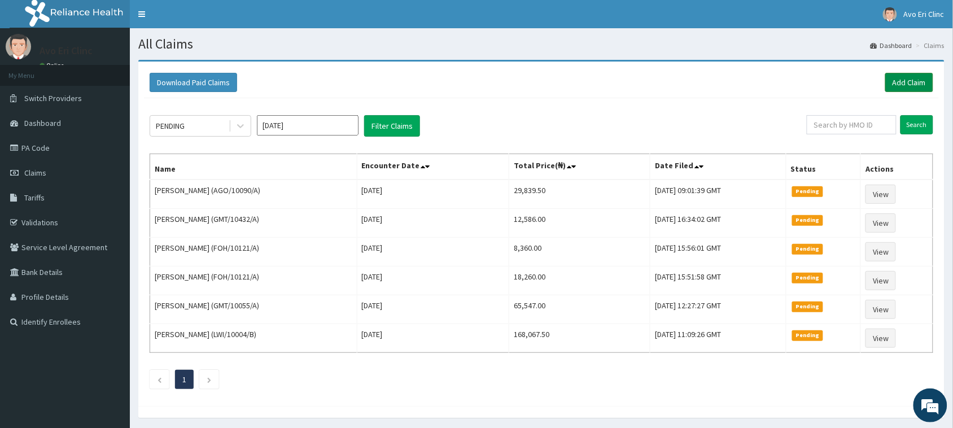
click at [896, 82] on link "Add Claim" at bounding box center [909, 82] width 48 height 19
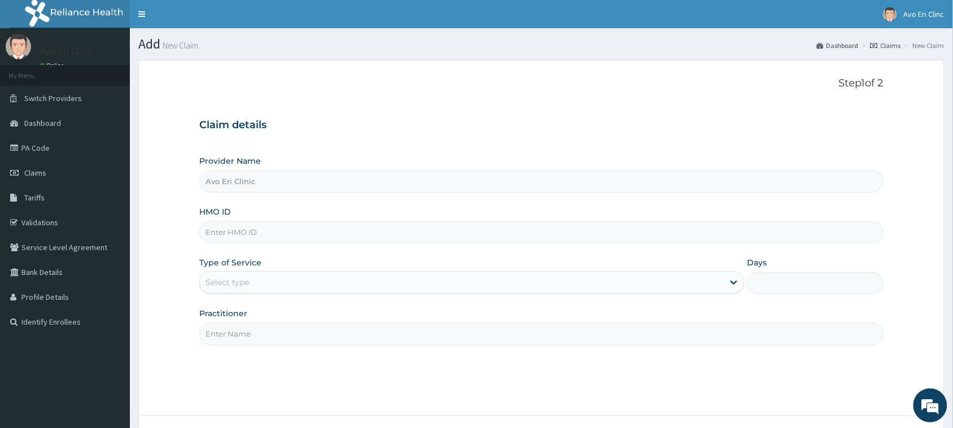
paste input "GMT/10495/A"
type input "GMT/10495/A"
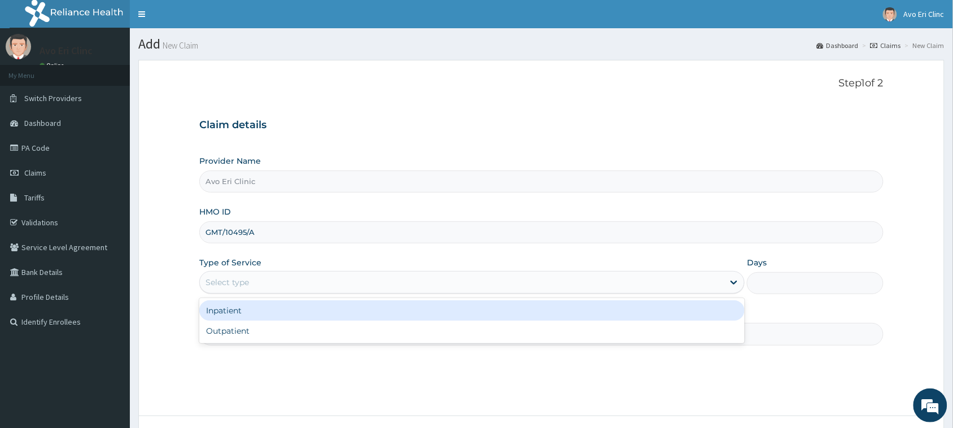
click at [213, 288] on div "Select type" at bounding box center [226, 282] width 43 height 11
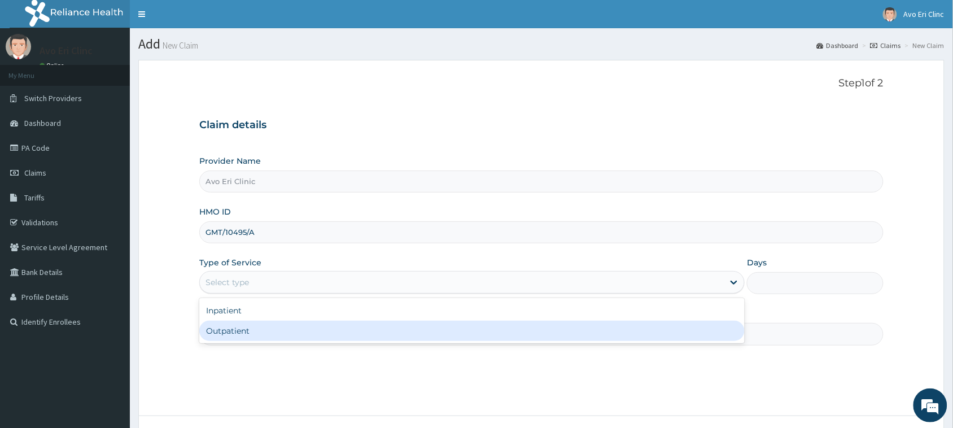
drag, startPoint x: 227, startPoint y: 329, endPoint x: 234, endPoint y: 325, distance: 8.3
click at [229, 329] on div "Outpatient" at bounding box center [471, 331] width 545 height 20
type input "1"
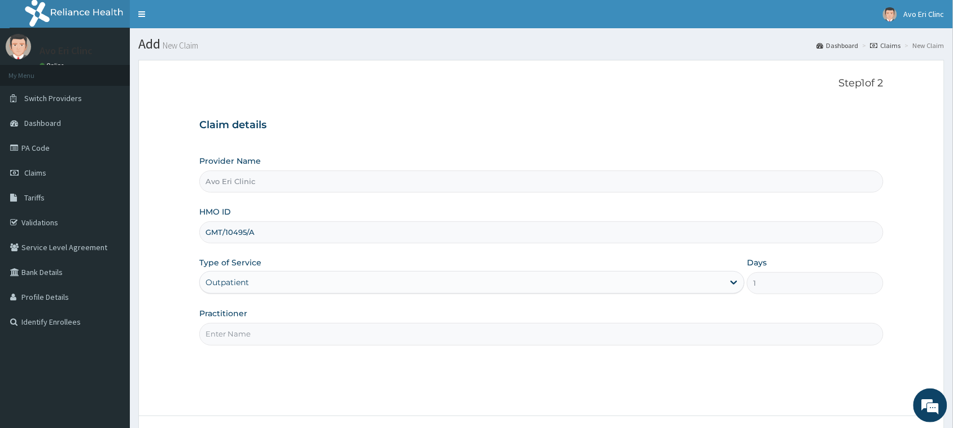
click at [237, 339] on input "Practitioner" at bounding box center [541, 334] width 684 height 22
type input "DR JOY"
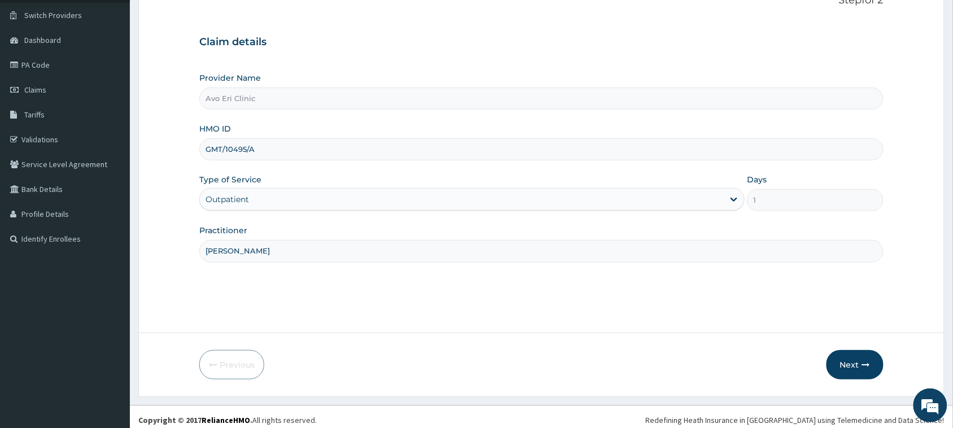
scroll to position [89, 0]
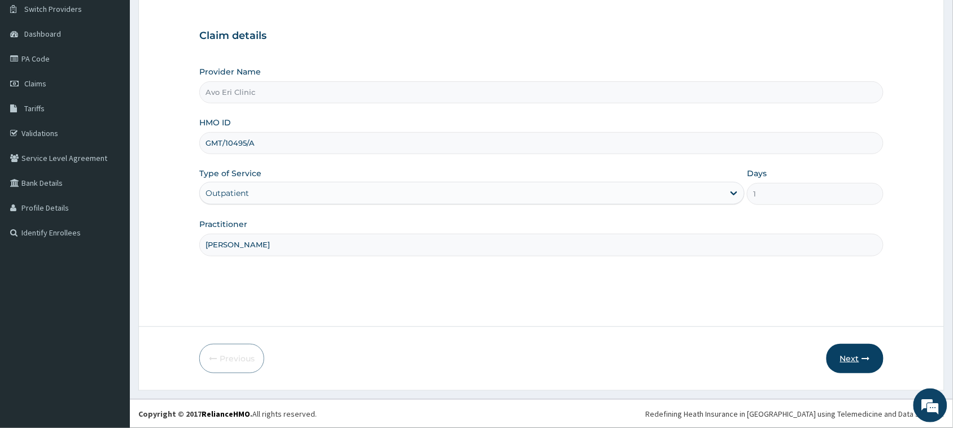
click at [838, 353] on button "Next" at bounding box center [854, 358] width 57 height 29
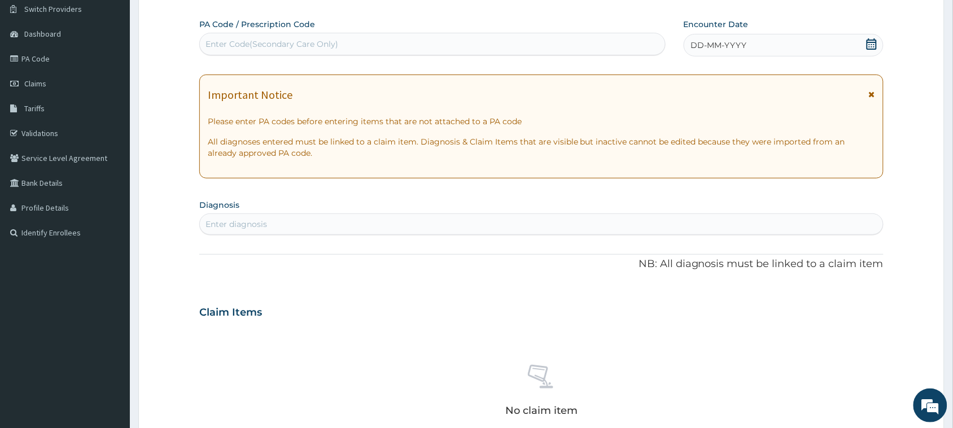
click at [870, 44] on icon at bounding box center [871, 43] width 11 height 11
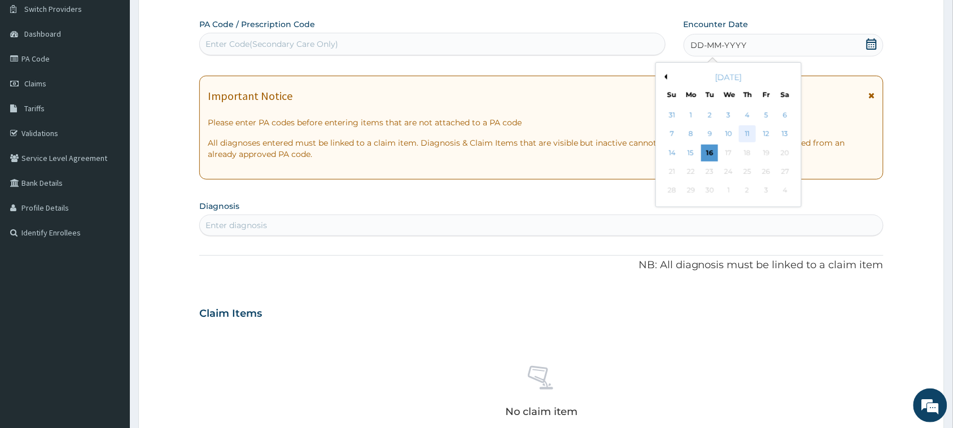
click at [751, 137] on div "11" at bounding box center [747, 134] width 17 height 17
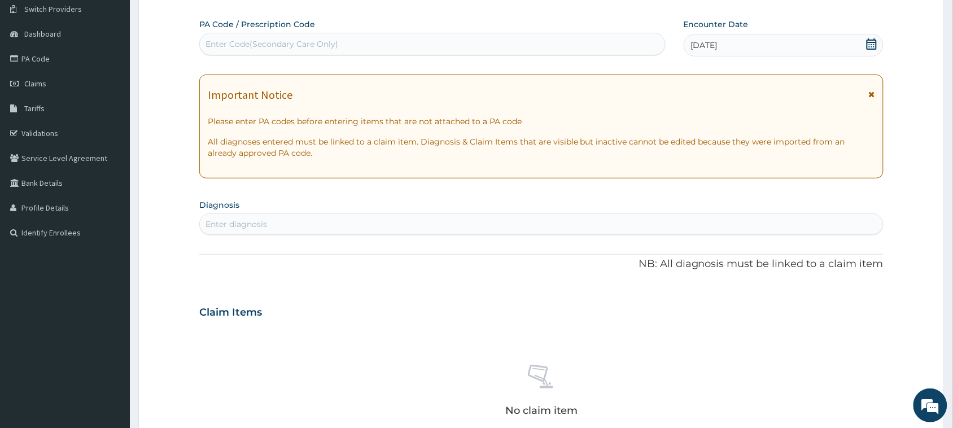
click at [600, 219] on div "Enter diagnosis" at bounding box center [541, 224] width 683 height 18
type input "malaria"
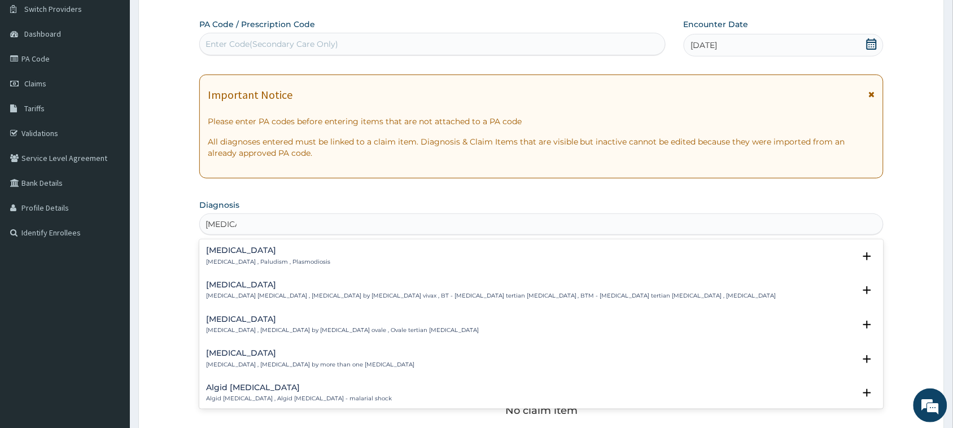
click at [296, 247] on h4 "Malaria" at bounding box center [268, 250] width 124 height 8
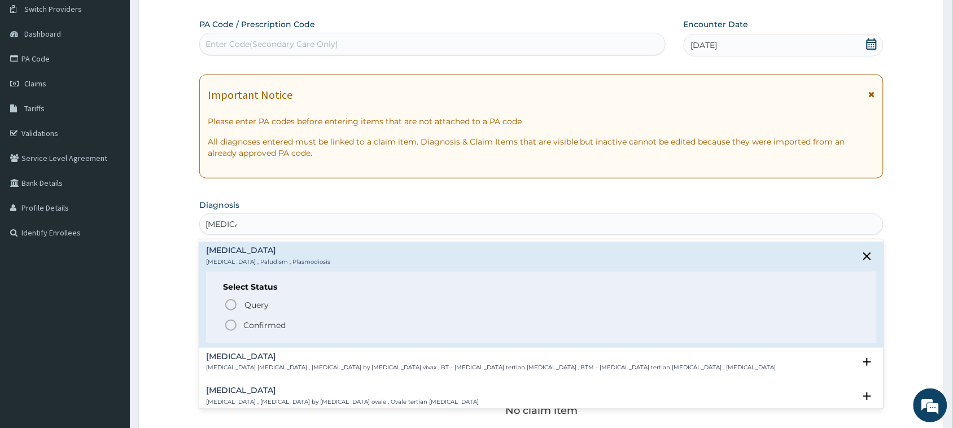
click at [278, 317] on div "Query Query covers suspected (?), Keep in view (kiv), Ruled out (r/o) Confirmed" at bounding box center [541, 314] width 637 height 34
click at [255, 322] on p "Confirmed" at bounding box center [264, 324] width 42 height 11
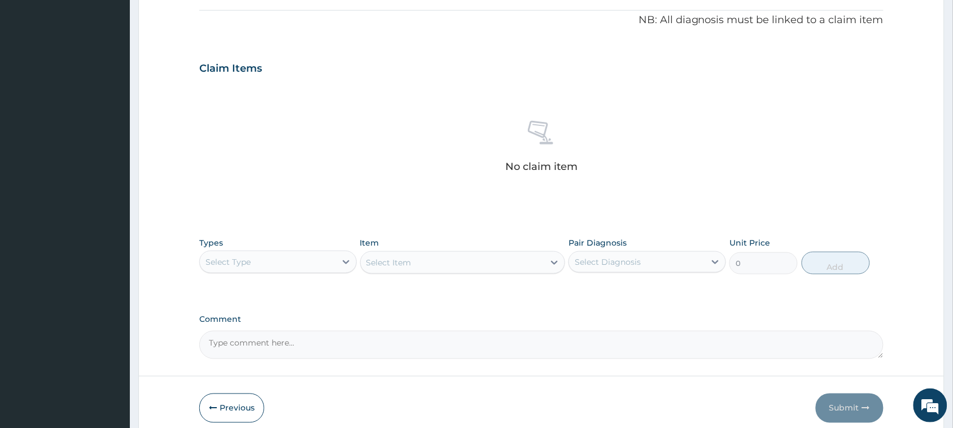
scroll to position [387, 0]
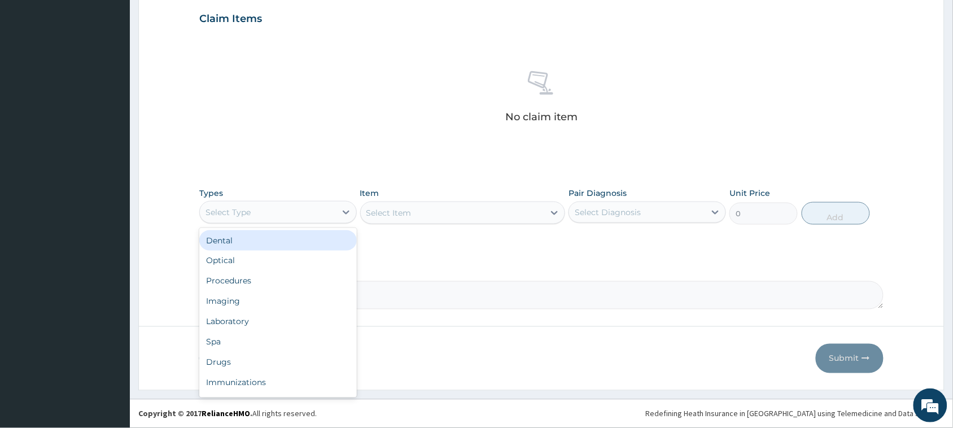
click at [331, 209] on div "Select Type" at bounding box center [268, 212] width 136 height 18
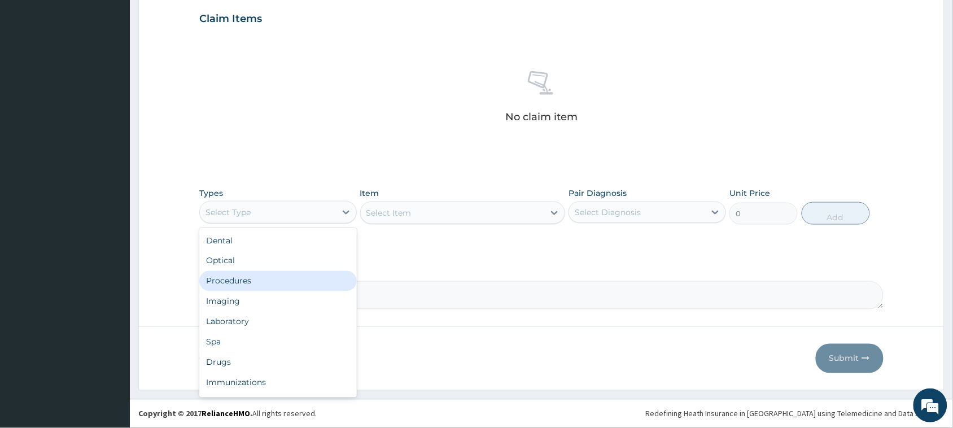
click at [323, 286] on div "Procedures" at bounding box center [277, 281] width 157 height 20
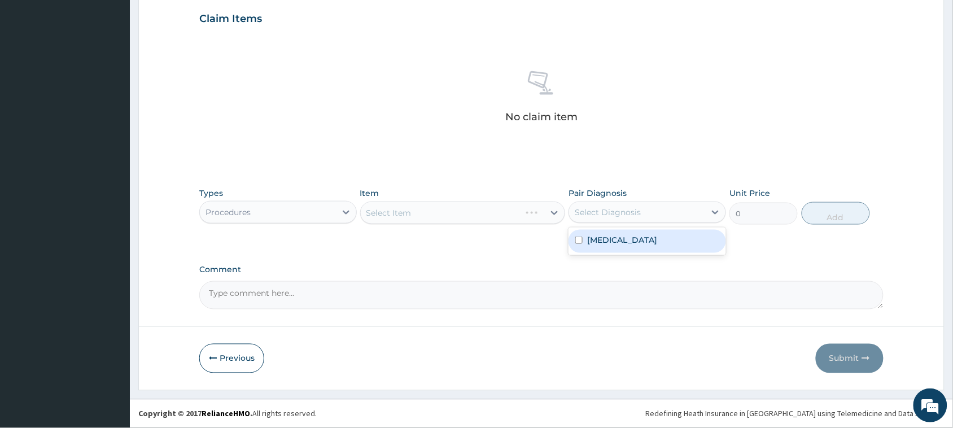
click at [629, 221] on div "Select Diagnosis" at bounding box center [637, 212] width 136 height 18
click at [630, 237] on div "Malaria" at bounding box center [646, 241] width 157 height 23
checkbox input "true"
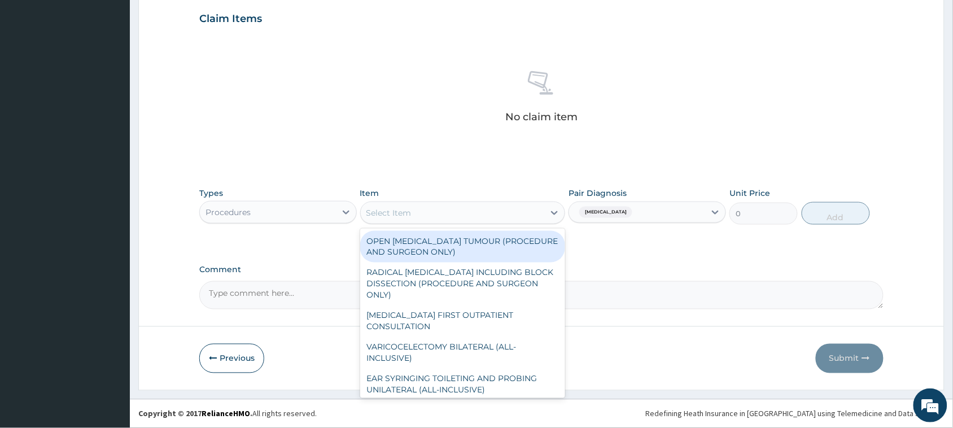
click at [520, 210] on div "Select Item" at bounding box center [453, 213] width 184 height 18
type input "312500"
